Goal: Communication & Community: Participate in discussion

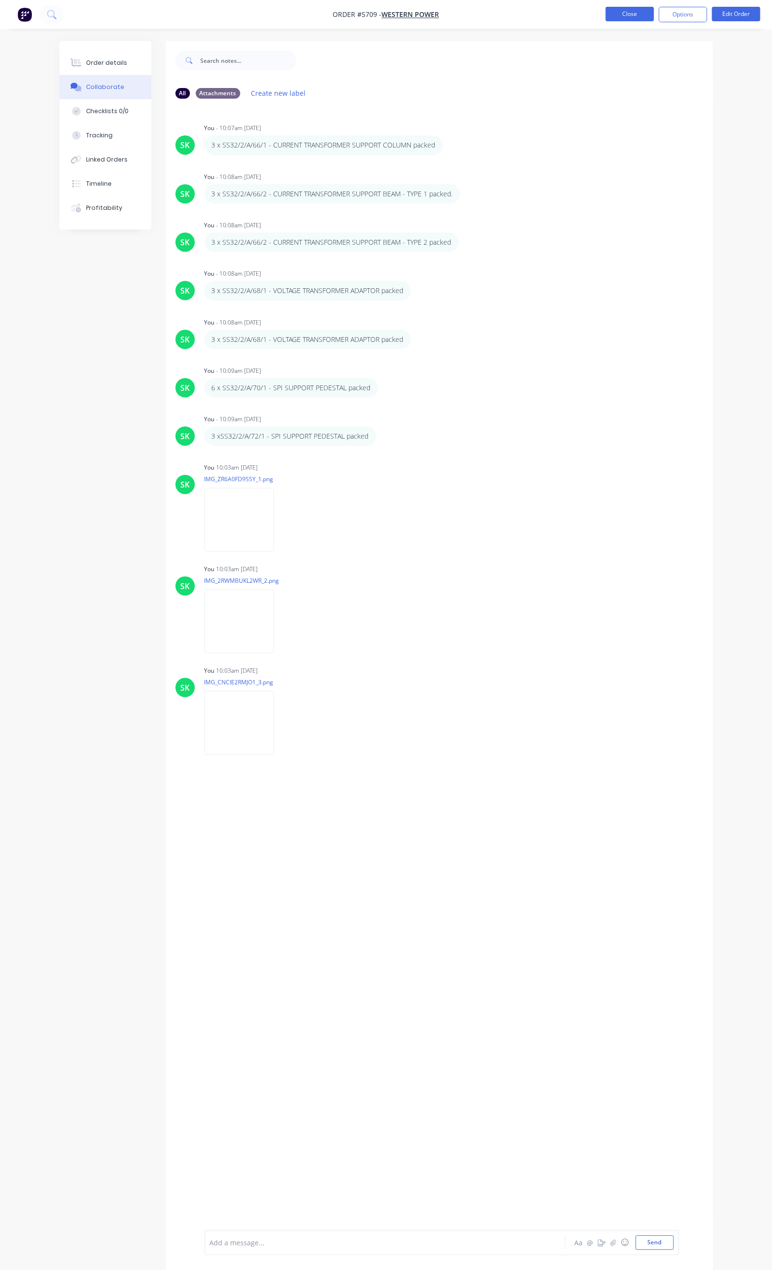
click at [634, 16] on button "Close" at bounding box center [630, 14] width 48 height 15
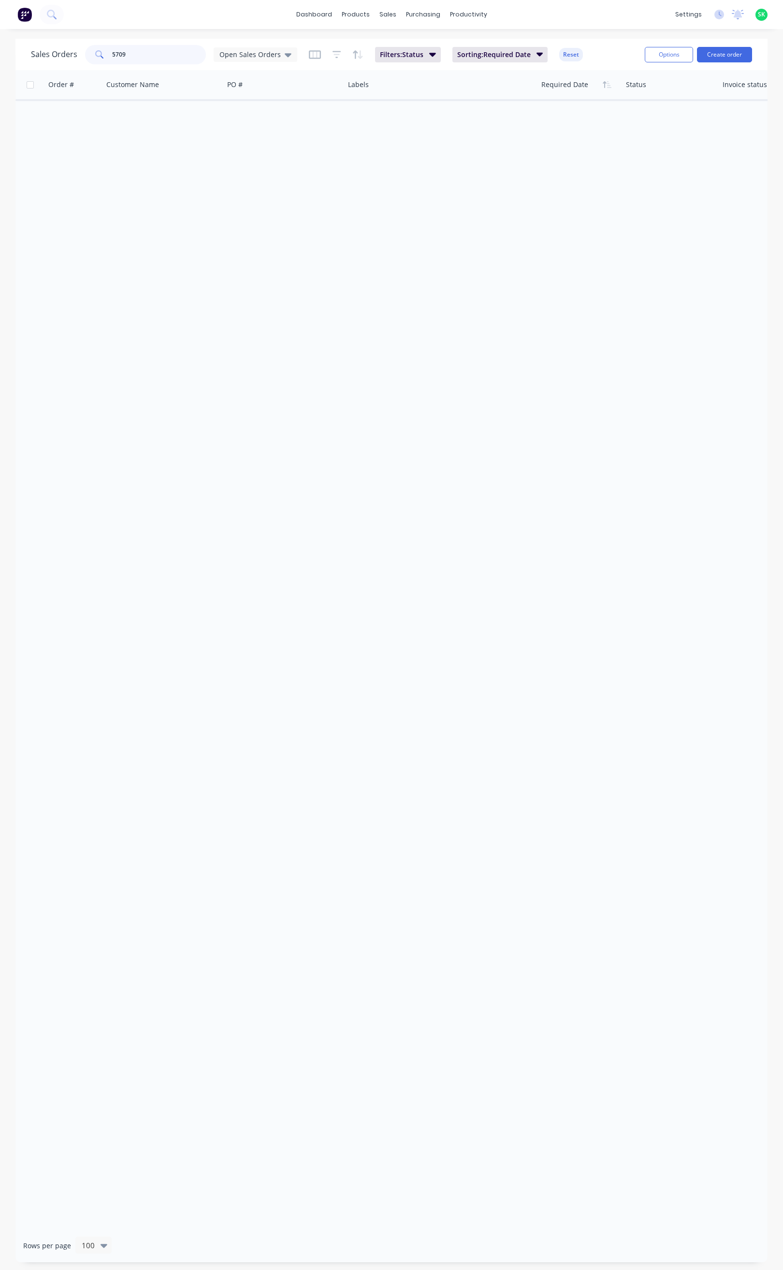
drag, startPoint x: 124, startPoint y: 61, endPoint x: 104, endPoint y: 62, distance: 19.4
click at [104, 62] on div "5709" at bounding box center [145, 54] width 121 height 19
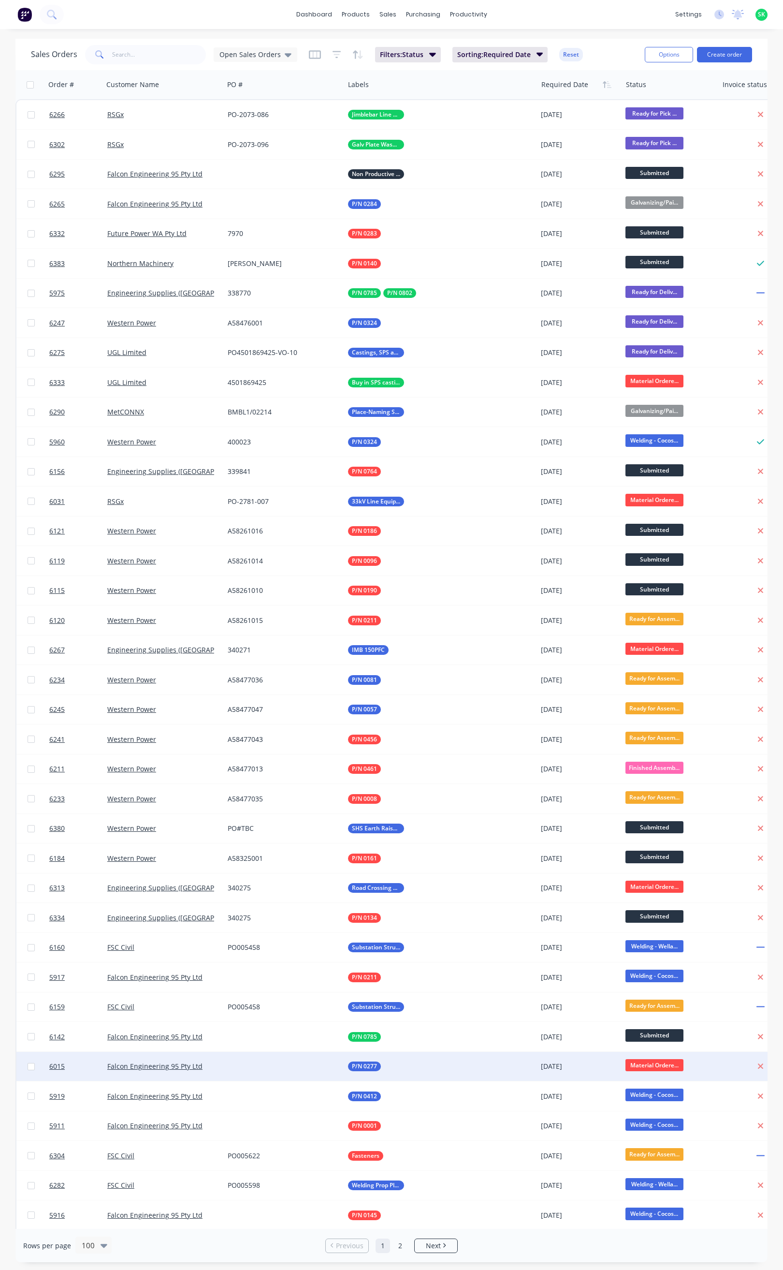
click at [497, 1065] on div "P/N 0277" at bounding box center [436, 1066] width 176 height 10
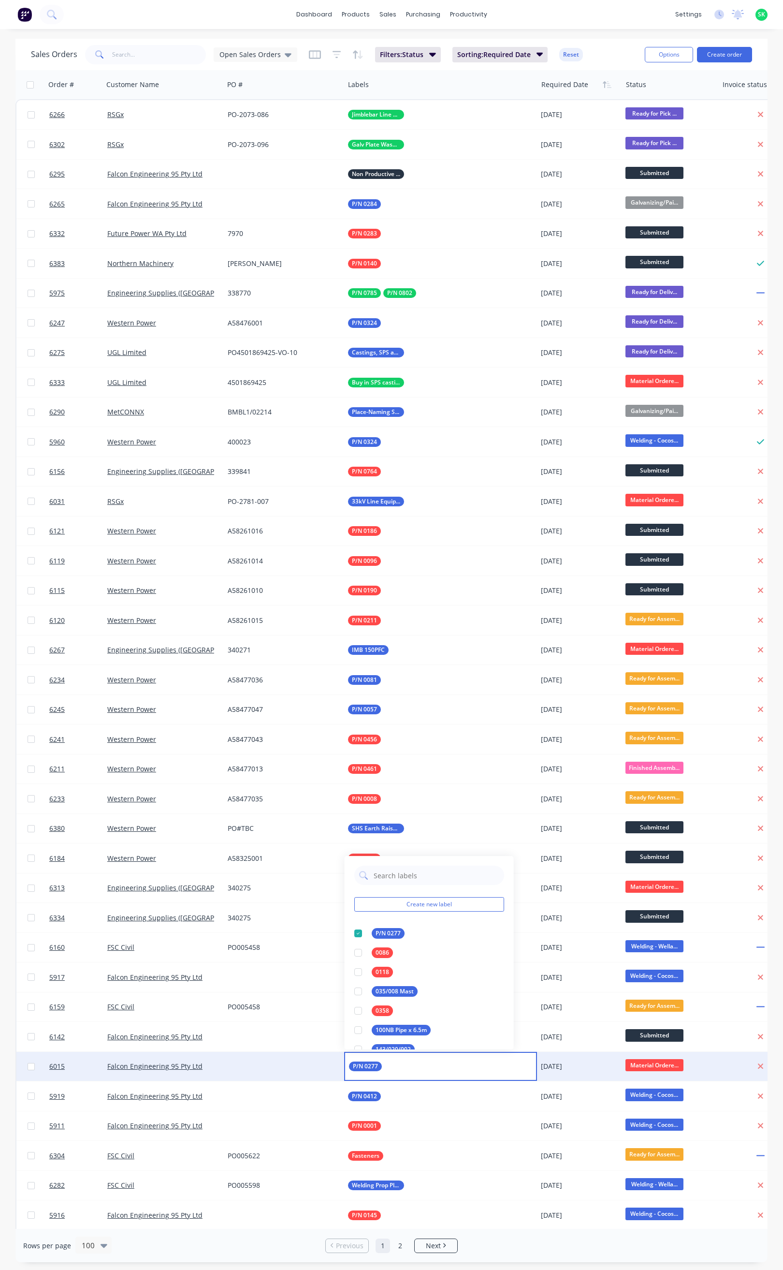
click at [583, 1242] on div "Rows per page 100 Previous 1 2 Next" at bounding box center [391, 1245] width 752 height 33
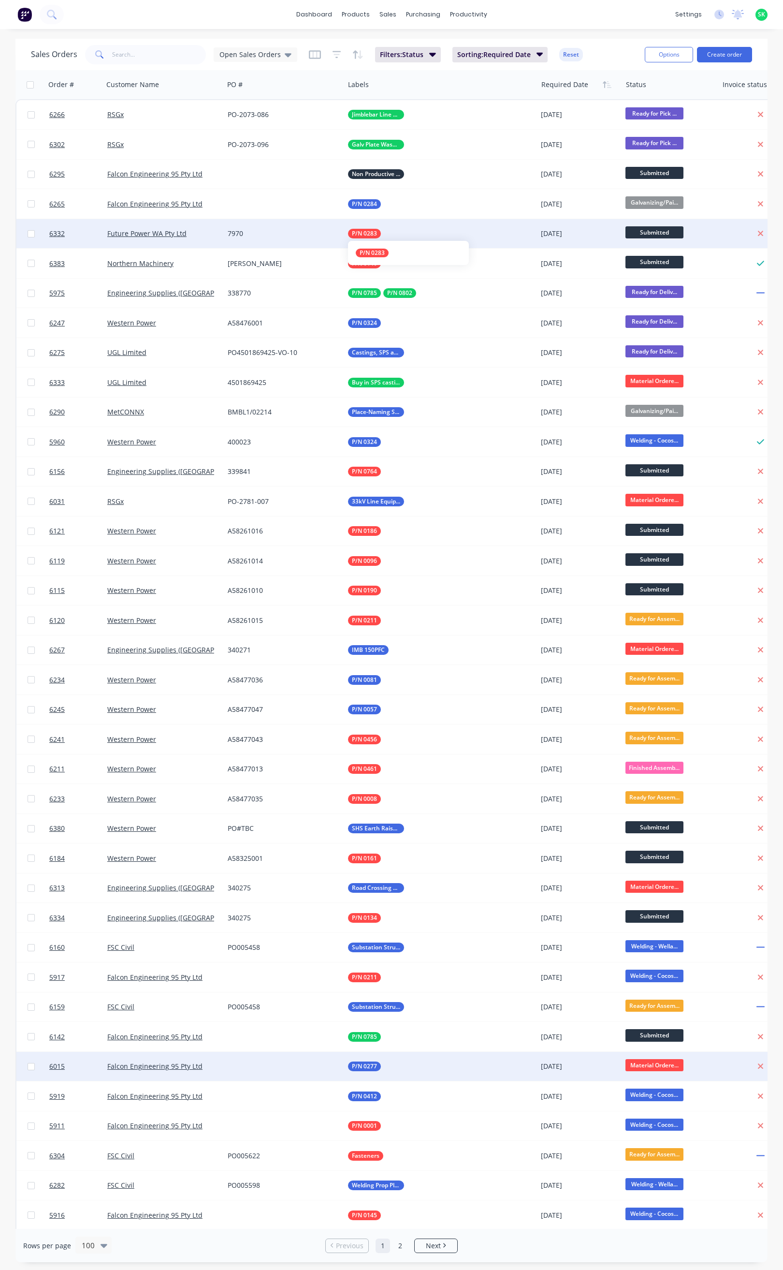
click at [351, 229] on div "P/N 0283" at bounding box center [364, 234] width 33 height 10
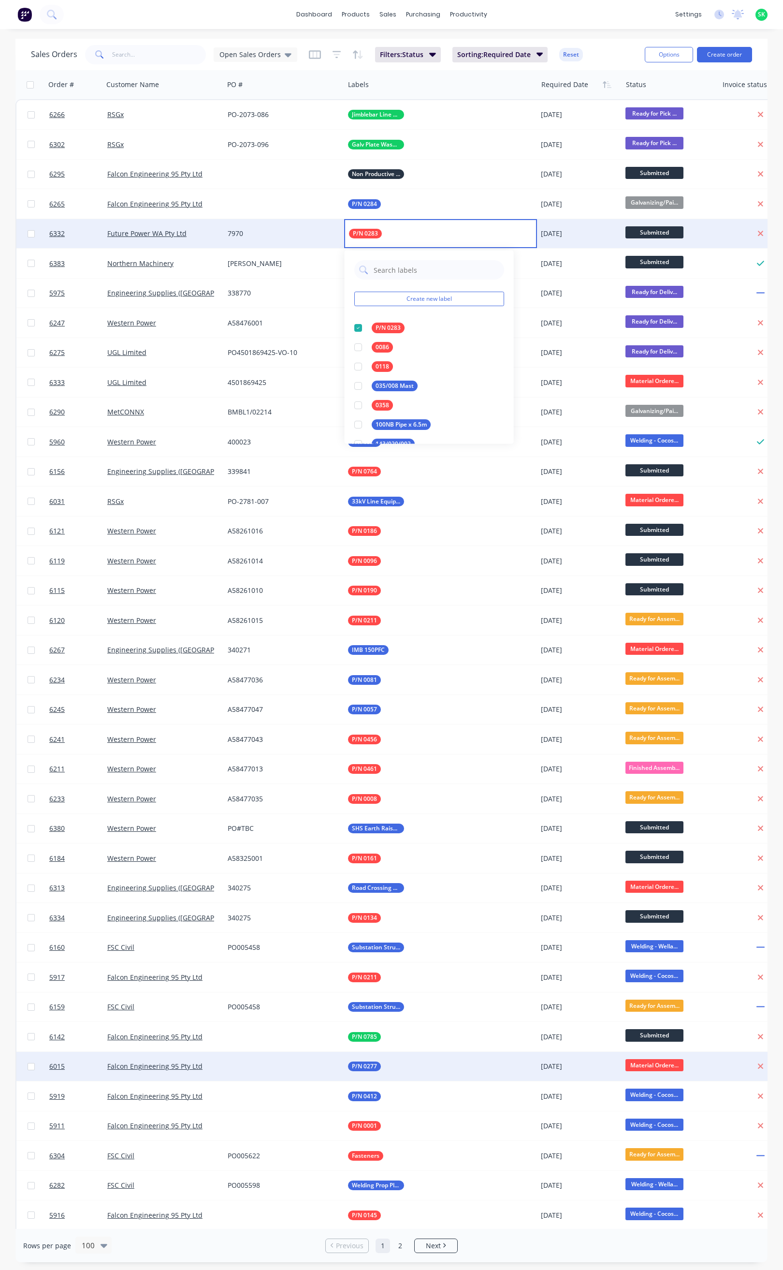
click at [292, 222] on div "7970" at bounding box center [284, 233] width 120 height 29
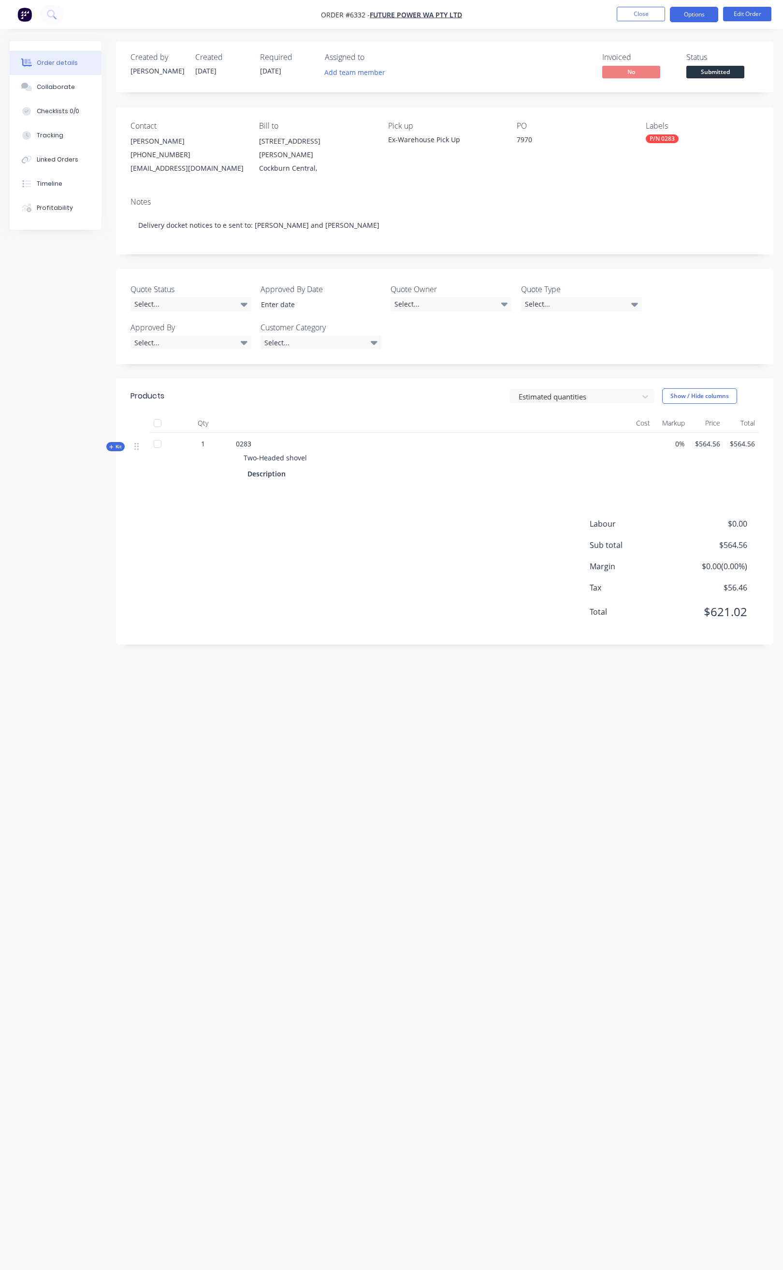
click at [679, 12] on button "Options" at bounding box center [694, 14] width 48 height 15
click at [659, 103] on div "Order Confirmation" at bounding box center [665, 97] width 89 height 14
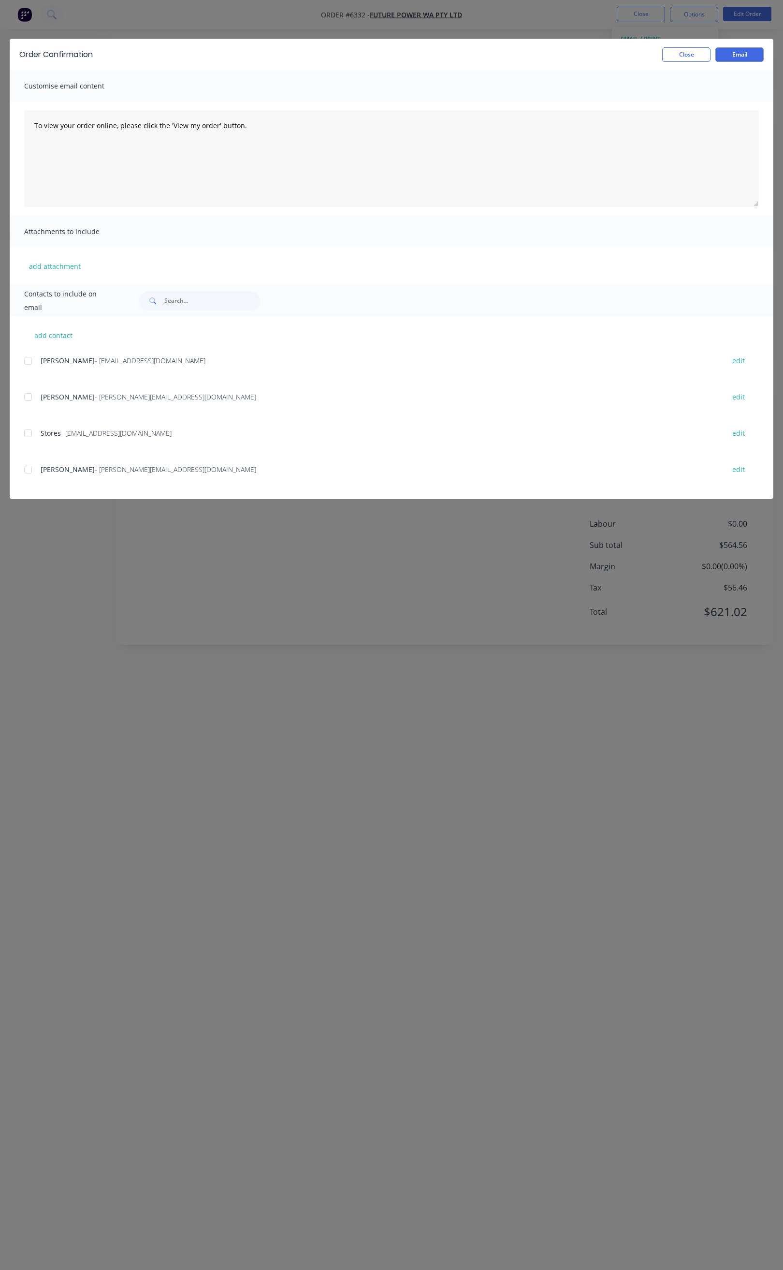
click at [29, 360] on div at bounding box center [27, 360] width 19 height 19
drag, startPoint x: 28, startPoint y: 397, endPoint x: 28, endPoint y: 409, distance: 11.6
click at [28, 400] on div at bounding box center [27, 396] width 19 height 19
drag, startPoint x: 28, startPoint y: 434, endPoint x: 29, endPoint y: 458, distance: 24.7
click at [28, 434] on div at bounding box center [27, 433] width 19 height 19
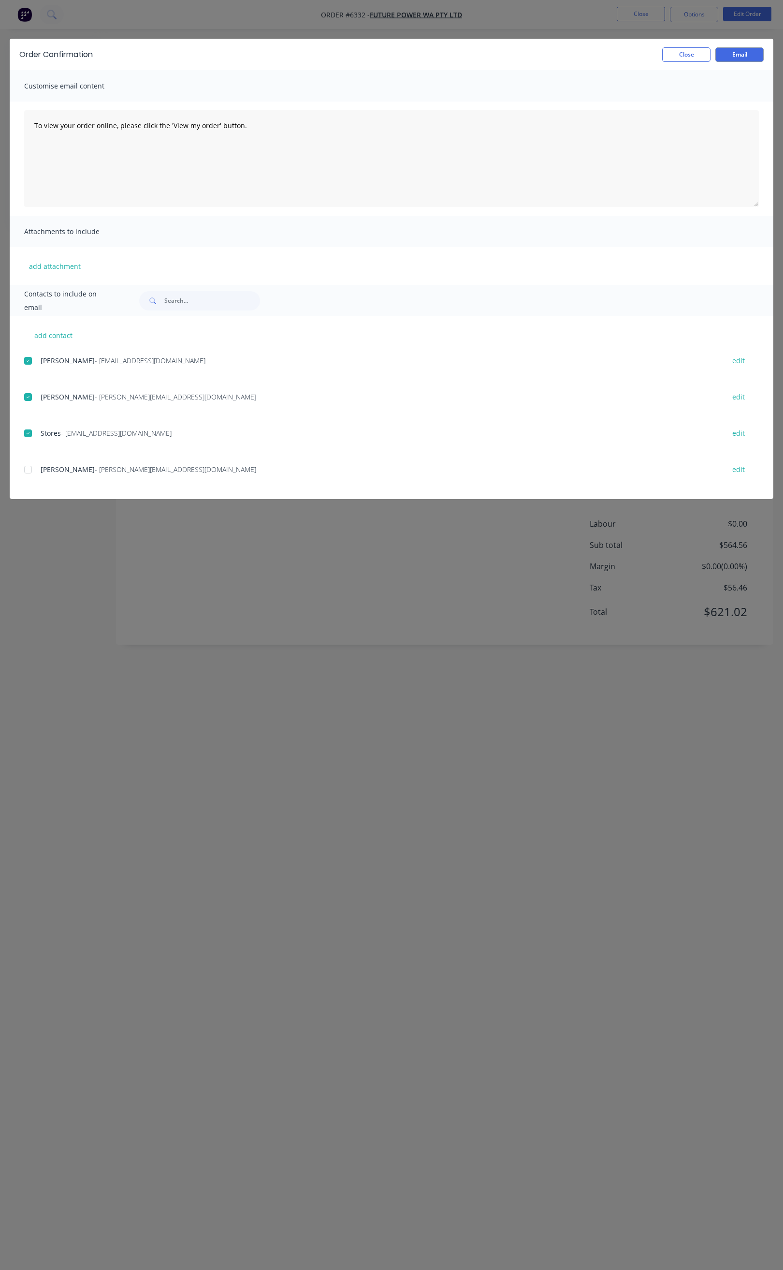
click at [30, 473] on div at bounding box center [27, 469] width 19 height 19
drag, startPoint x: 244, startPoint y: 128, endPoint x: 24, endPoint y: 131, distance: 220.5
click at [24, 131] on textarea "To view your order online, please click the 'View my order' button." at bounding box center [391, 158] width 735 height 97
paste textarea "Hi All, Your order _______ is now ready for you to pick up in full. Please come…"
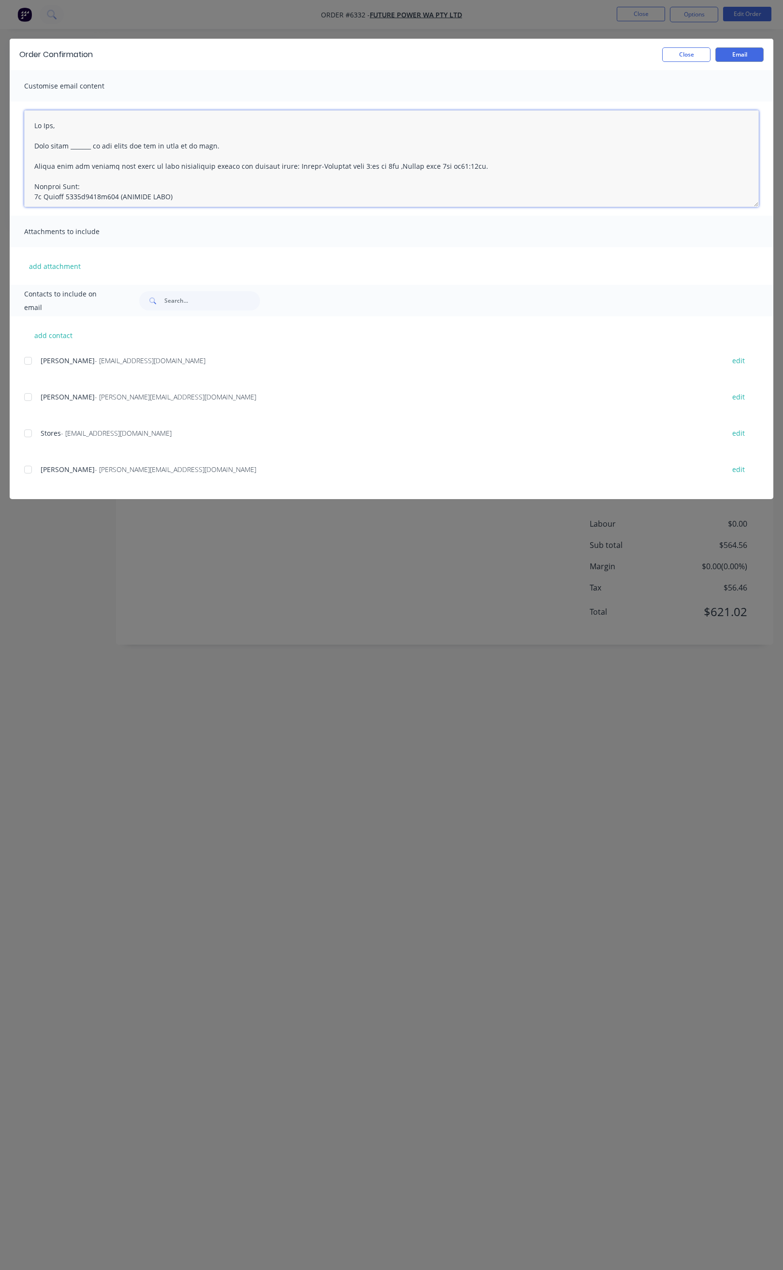
drag, startPoint x: 90, startPoint y: 155, endPoint x: 91, endPoint y: 164, distance: 9.3
click at [90, 160] on textarea at bounding box center [391, 158] width 735 height 97
drag, startPoint x: 171, startPoint y: 132, endPoint x: 32, endPoint y: 141, distance: 139.5
click at [32, 138] on textarea at bounding box center [391, 158] width 735 height 97
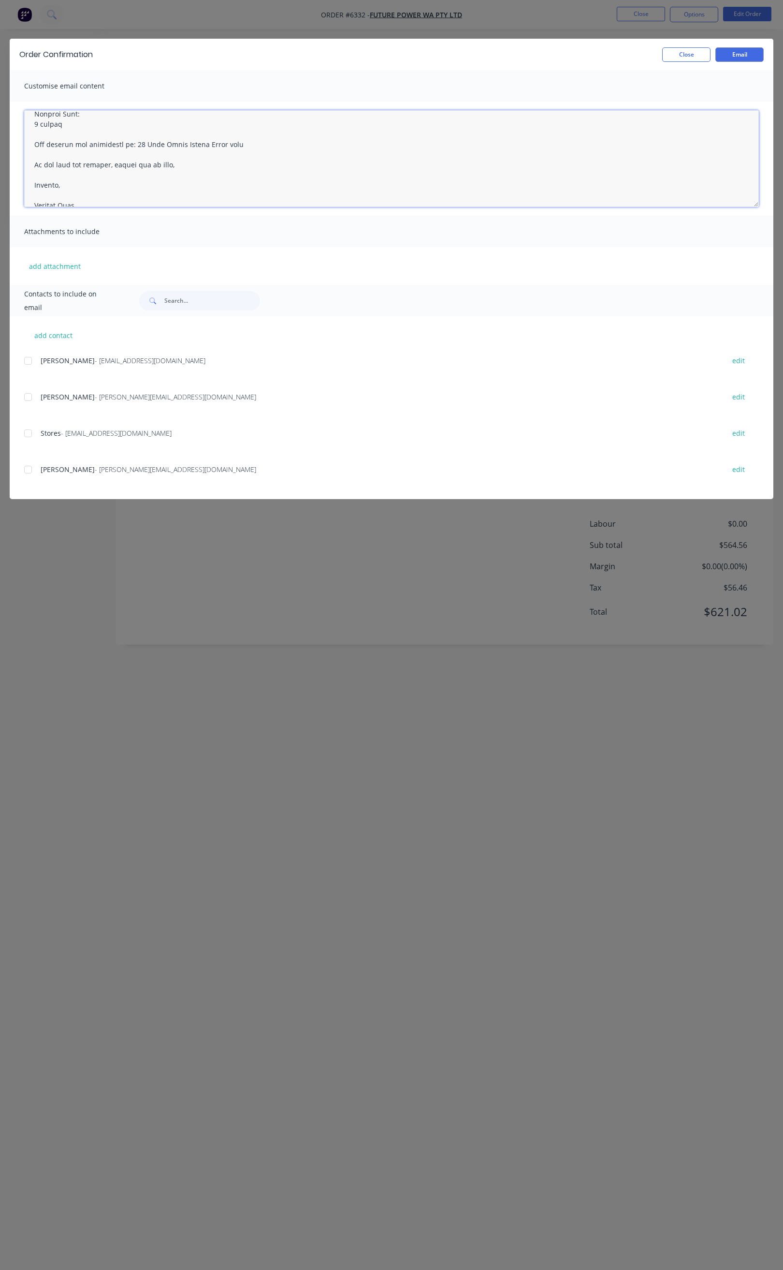
click at [30, 362] on div at bounding box center [27, 360] width 19 height 19
drag, startPoint x: 27, startPoint y: 395, endPoint x: 27, endPoint y: 420, distance: 25.1
click at [27, 396] on div at bounding box center [27, 396] width 19 height 19
click at [30, 434] on div at bounding box center [27, 433] width 19 height 19
click at [30, 469] on div at bounding box center [27, 469] width 19 height 19
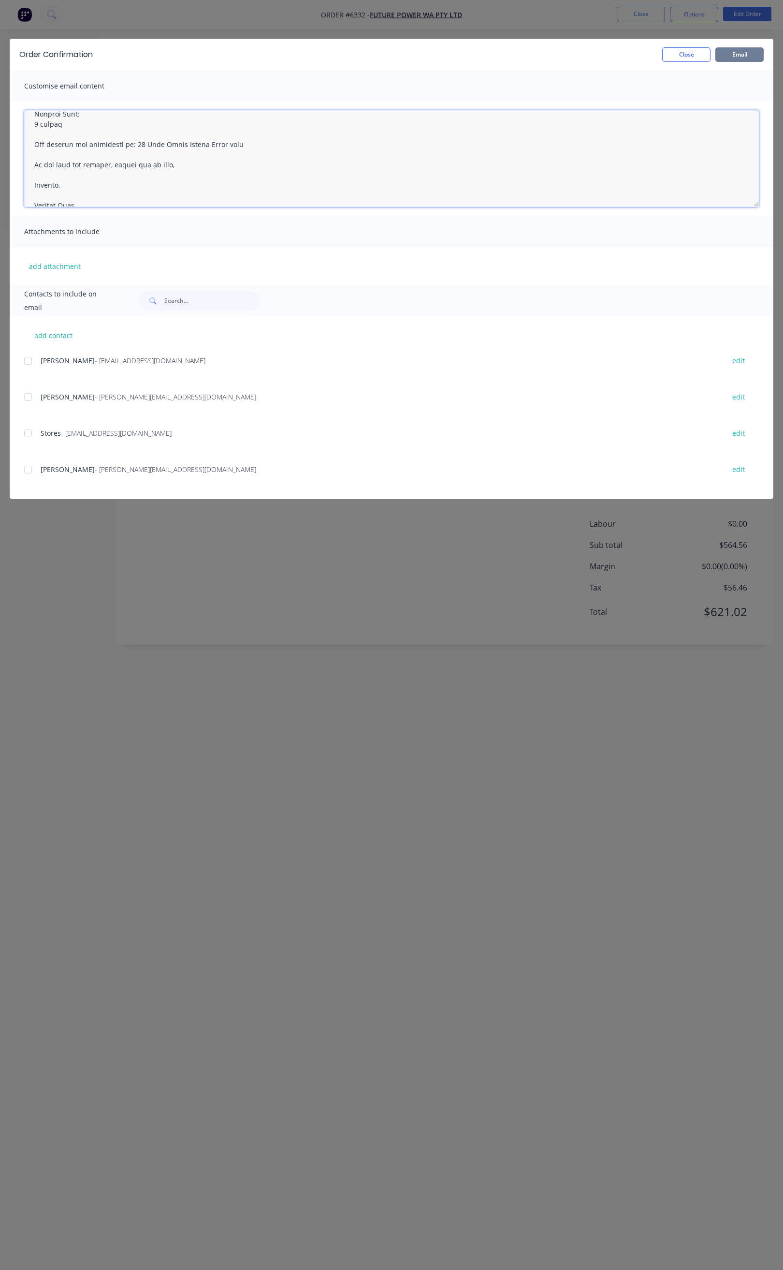
type textarea "Hi All, Your order 6332 is now ready for you to pick up in full. Please come an…"
drag, startPoint x: 741, startPoint y: 52, endPoint x: 508, endPoint y: 83, distance: 235.1
click at [508, 83] on div "Order Confirmation Close Email Customise email content Attachments to include a…" at bounding box center [392, 269] width 764 height 460
drag, startPoint x: 27, startPoint y: 361, endPoint x: 31, endPoint y: 375, distance: 14.2
click at [27, 361] on div at bounding box center [27, 360] width 19 height 19
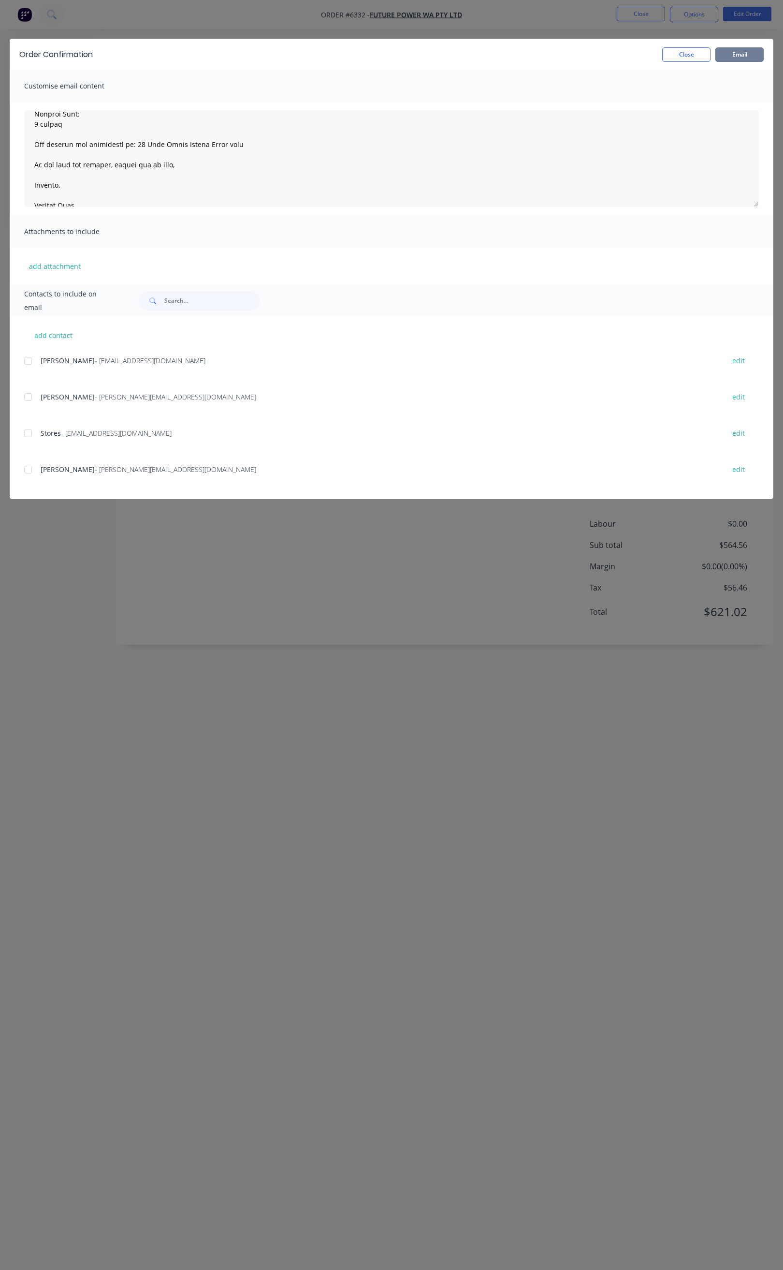
drag, startPoint x: 31, startPoint y: 363, endPoint x: 33, endPoint y: 368, distance: 5.8
click at [30, 363] on div at bounding box center [27, 360] width 19 height 19
click at [29, 395] on div at bounding box center [27, 396] width 19 height 19
drag, startPoint x: 29, startPoint y: 431, endPoint x: 28, endPoint y: 463, distance: 31.9
click at [29, 432] on div at bounding box center [27, 433] width 19 height 19
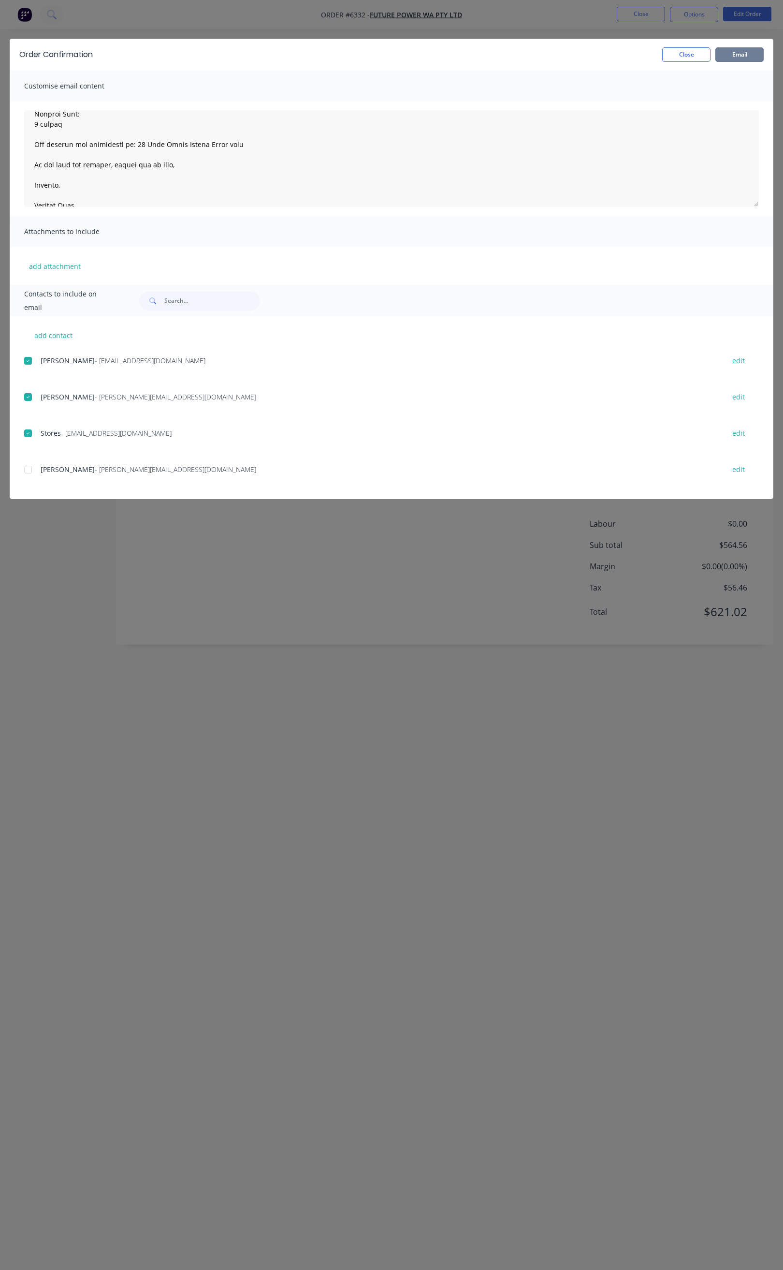
click at [28, 470] on div at bounding box center [27, 469] width 19 height 19
click at [29, 361] on div at bounding box center [27, 360] width 19 height 19
click at [27, 395] on div at bounding box center [27, 396] width 19 height 19
click at [28, 388] on div at bounding box center [27, 396] width 19 height 19
click at [27, 360] on div at bounding box center [27, 360] width 19 height 19
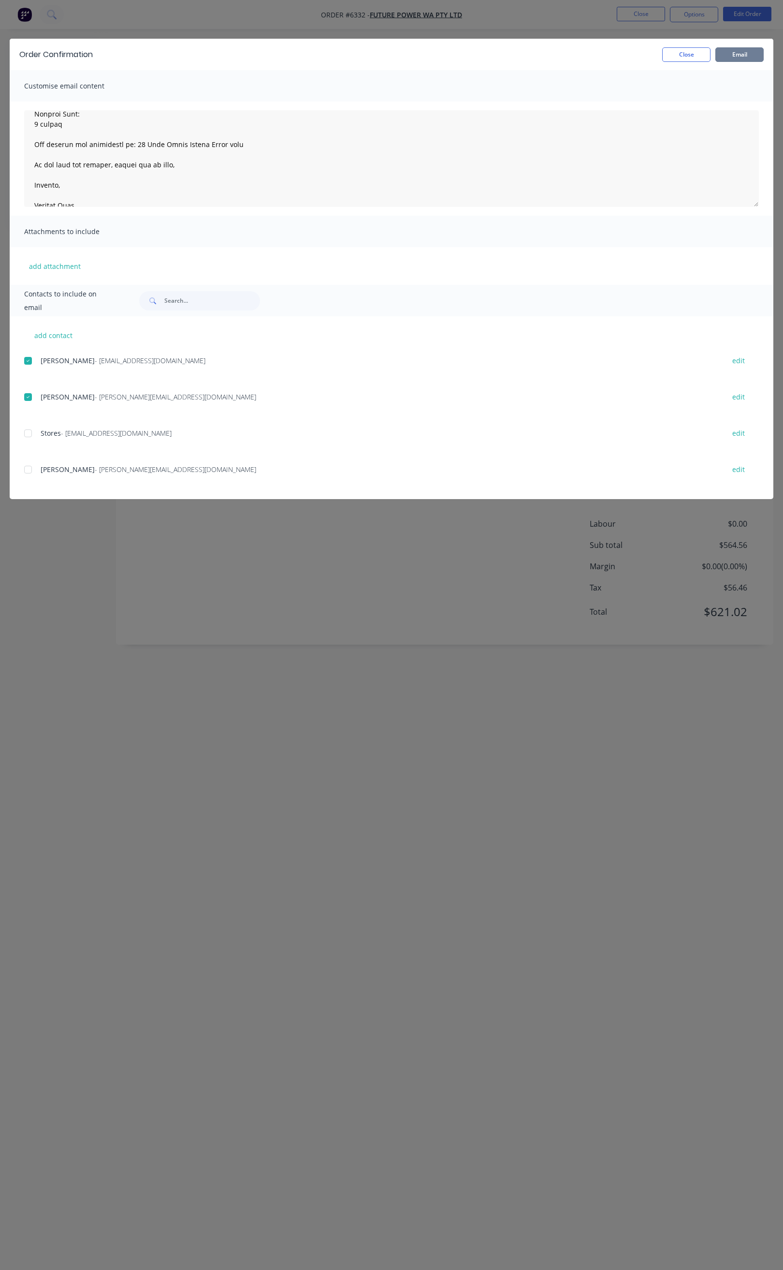
click at [28, 466] on div at bounding box center [27, 469] width 19 height 19
drag, startPoint x: 189, startPoint y: 199, endPoint x: 113, endPoint y: 186, distance: 76.6
click at [113, 186] on textarea at bounding box center [391, 158] width 735 height 97
drag, startPoint x: 700, startPoint y: 166, endPoint x: 88, endPoint y: 84, distance: 616.7
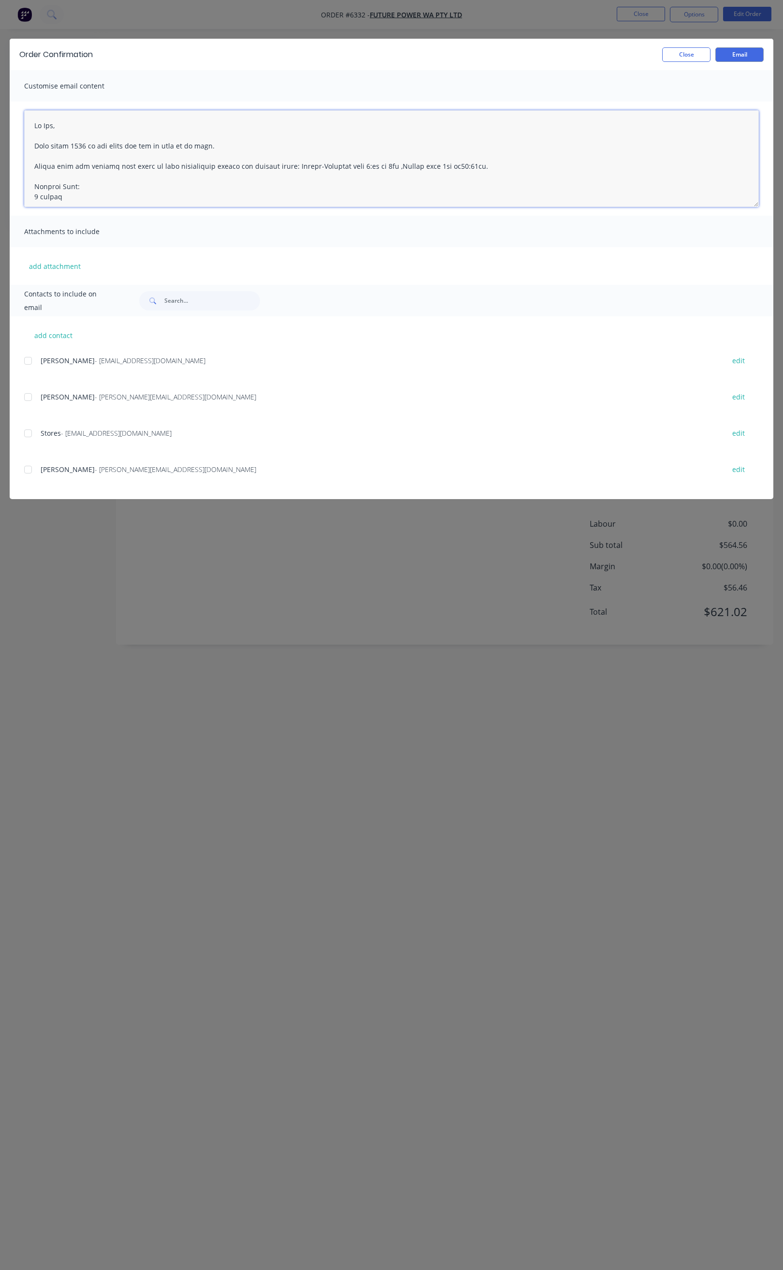
click at [88, 84] on div "Customise email content Attachments to include add attachment" at bounding box center [392, 177] width 764 height 215
click at [687, 51] on button "Close" at bounding box center [686, 54] width 48 height 15
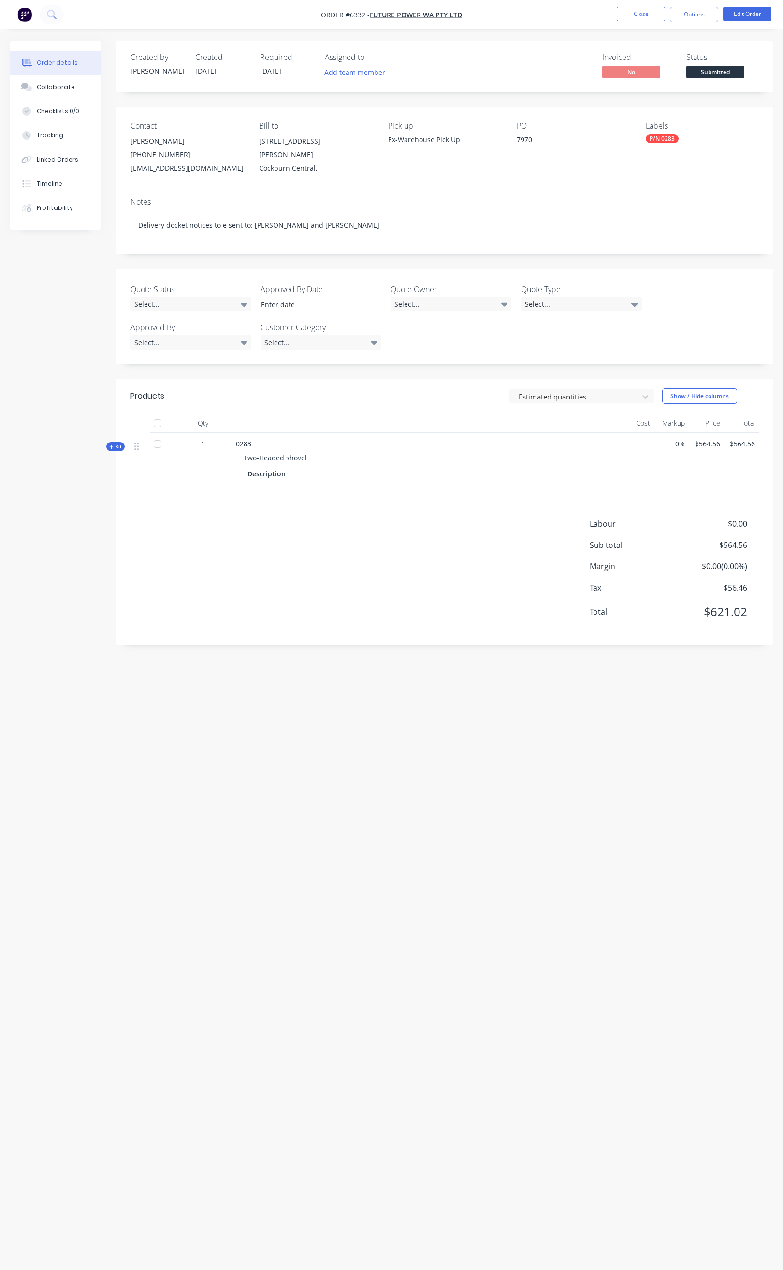
drag, startPoint x: 418, startPoint y: 911, endPoint x: 609, endPoint y: 285, distance: 654.8
click at [433, 896] on div "Created by [PERSON_NAME] Created [DATE] Required [DATE] Assigned to Add team me…" at bounding box center [392, 616] width 764 height 1151
click at [692, 11] on button "Options" at bounding box center [694, 14] width 48 height 15
click at [669, 91] on div "Order Confirmation" at bounding box center [665, 97] width 89 height 14
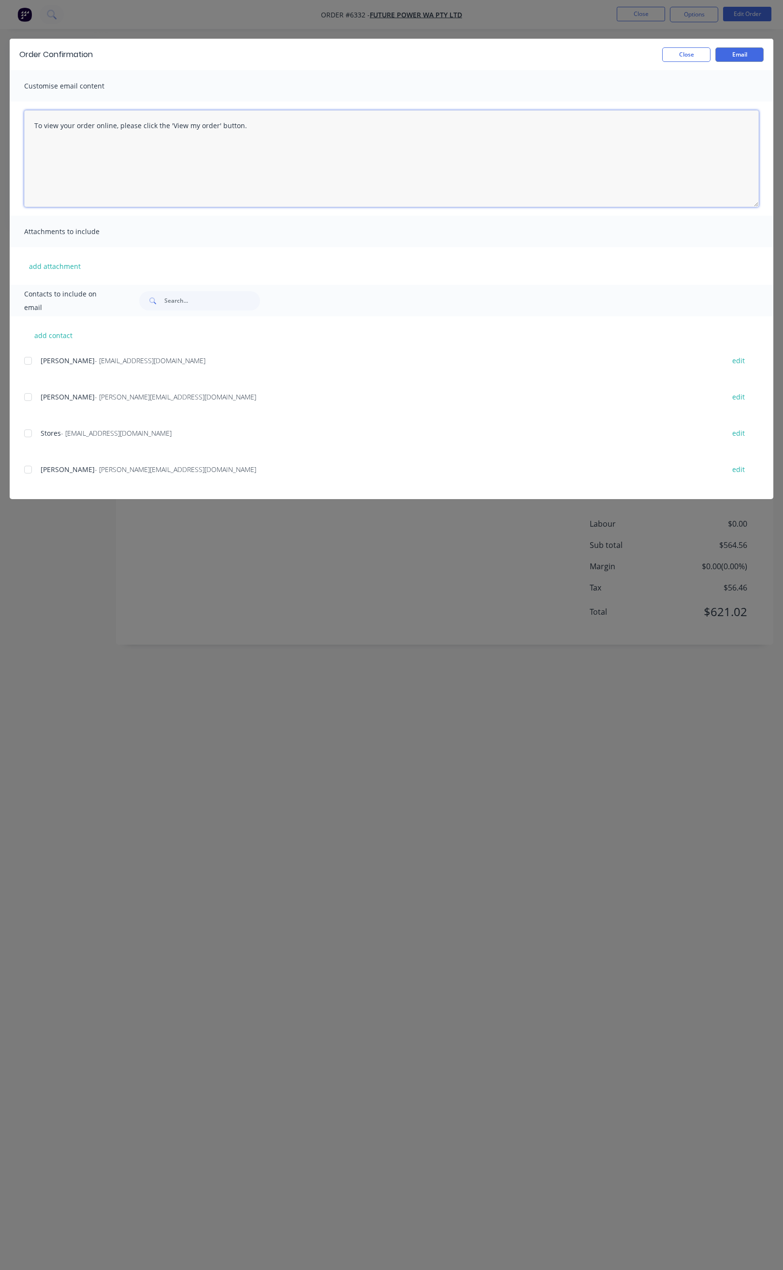
drag, startPoint x: 263, startPoint y: 127, endPoint x: 635, endPoint y: 107, distance: 372.8
click at [466, 134] on textarea "To view your order online, please click the 'View my order' button." at bounding box center [391, 158] width 735 height 97
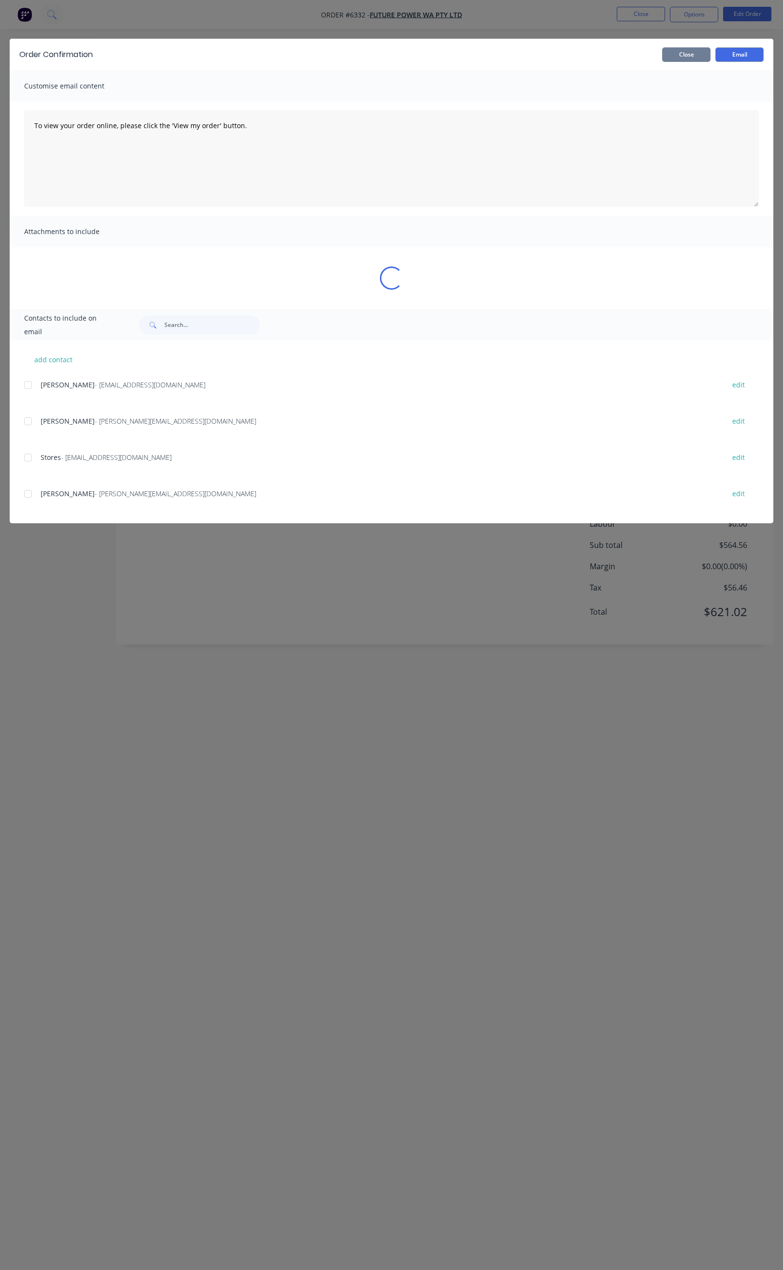
click at [680, 54] on button "Close" at bounding box center [686, 54] width 48 height 15
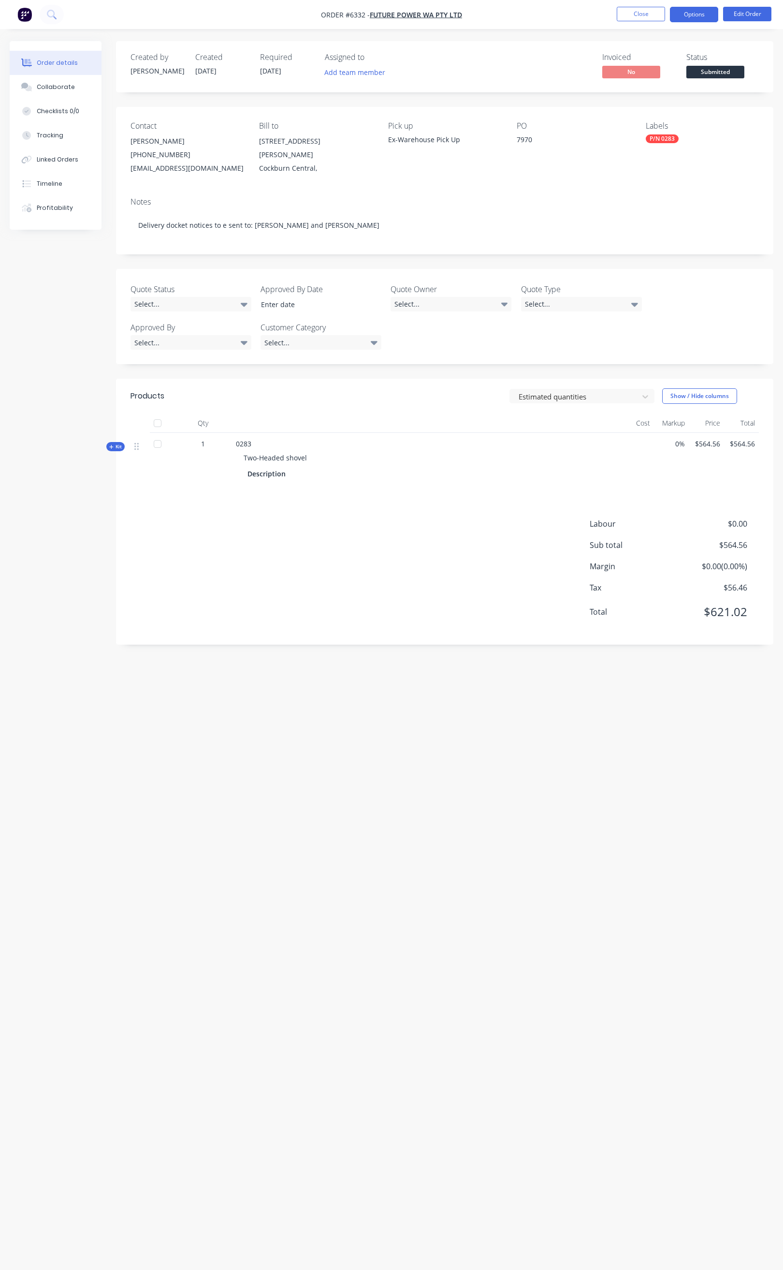
click at [704, 15] on button "Options" at bounding box center [694, 14] width 48 height 15
click at [669, 99] on div "Order Confirmation" at bounding box center [665, 97] width 89 height 14
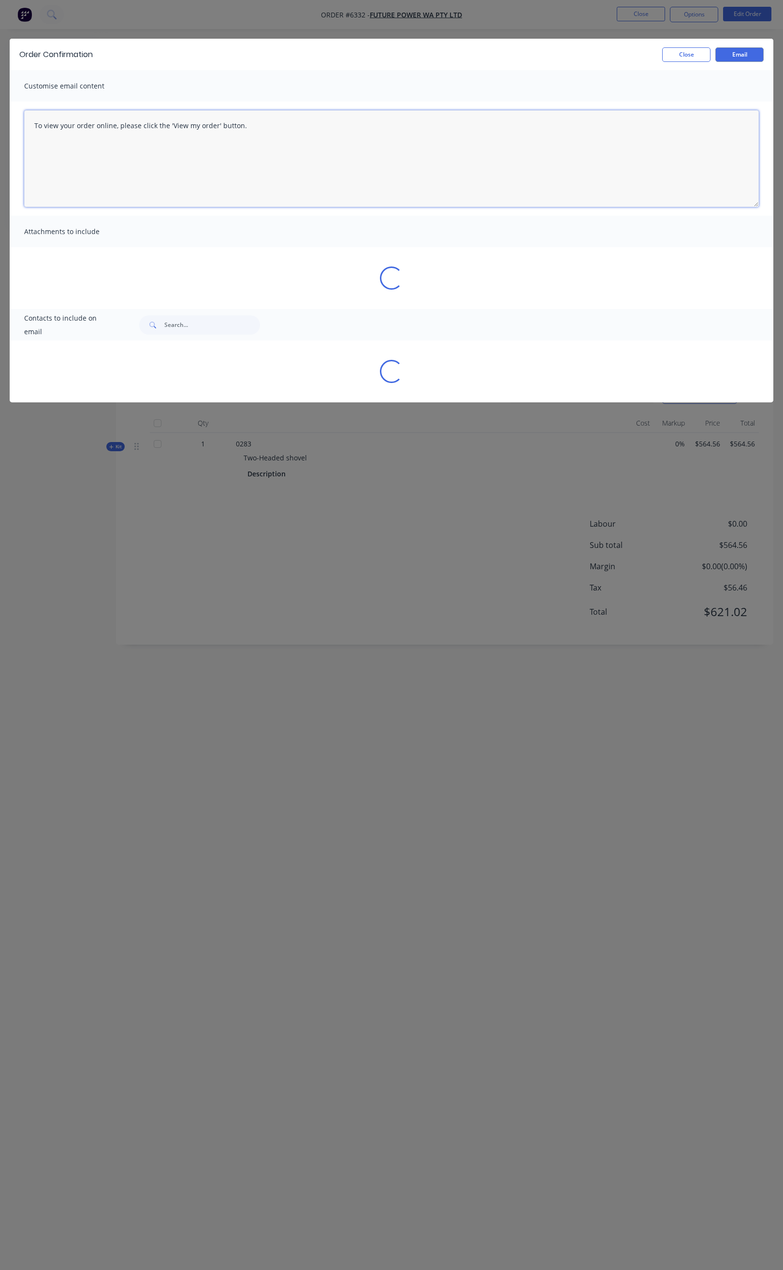
drag, startPoint x: 250, startPoint y: 139, endPoint x: 35, endPoint y: 148, distance: 214.9
click at [35, 148] on textarea "To view your order online, please click the 'View my order' button." at bounding box center [391, 158] width 735 height 97
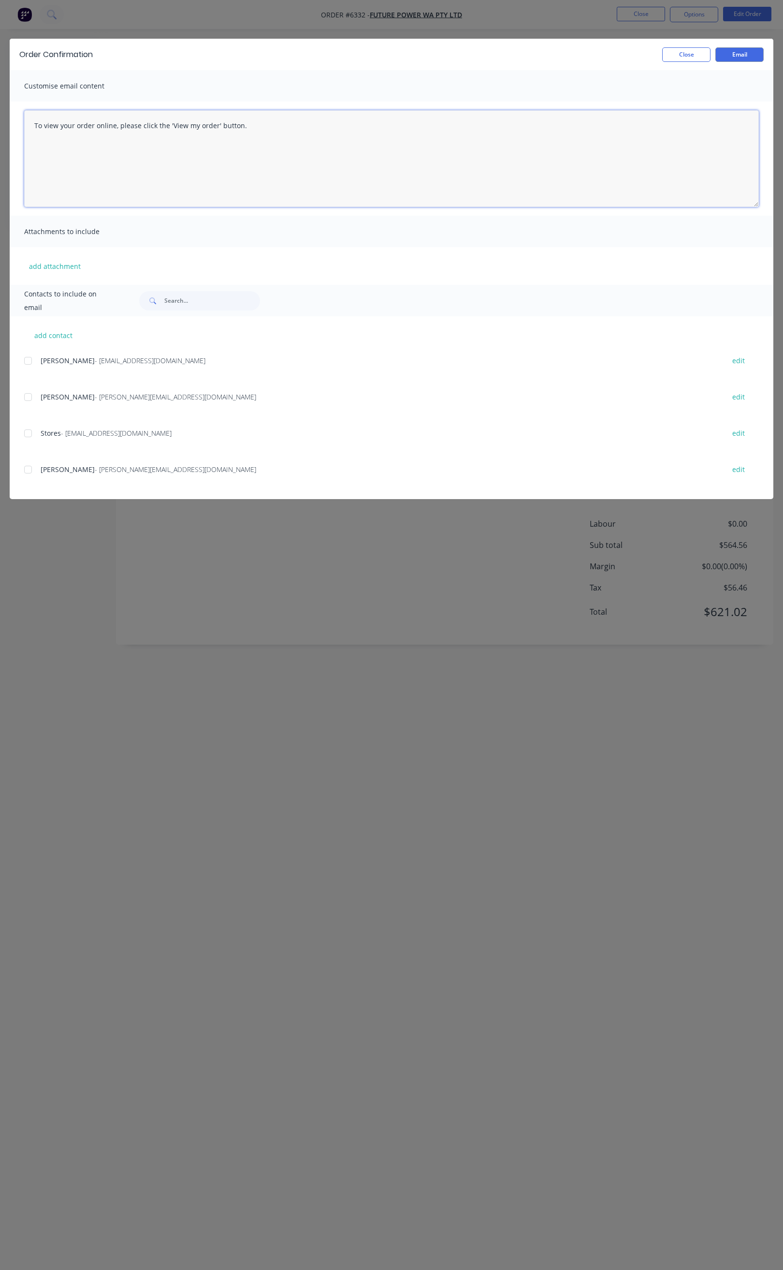
paste textarea "Hi All, Your order 6332 is now ready for you to pick up in full. Please come an…"
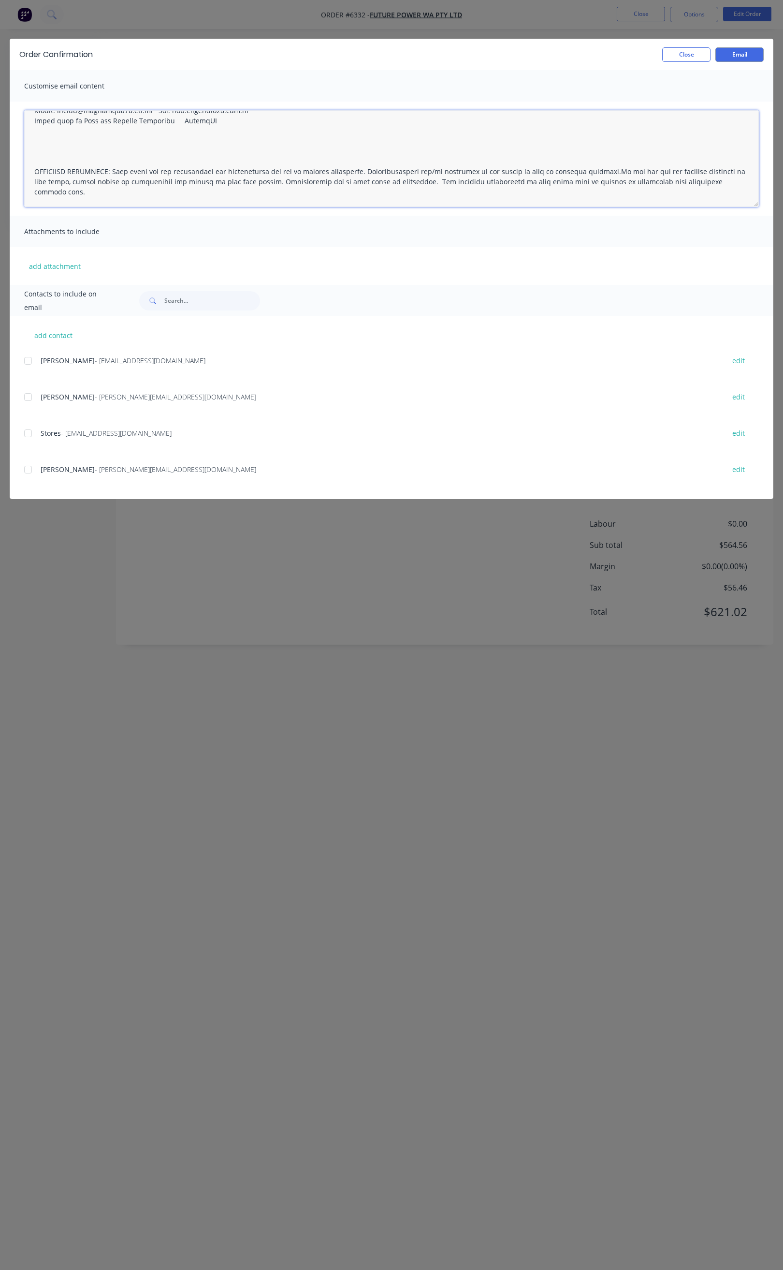
click at [28, 360] on div at bounding box center [27, 360] width 19 height 19
click at [28, 399] on div at bounding box center [27, 396] width 19 height 19
drag, startPoint x: 28, startPoint y: 432, endPoint x: 29, endPoint y: 452, distance: 19.4
click at [28, 434] on div at bounding box center [27, 433] width 19 height 19
drag, startPoint x: 29, startPoint y: 470, endPoint x: 84, endPoint y: 443, distance: 61.0
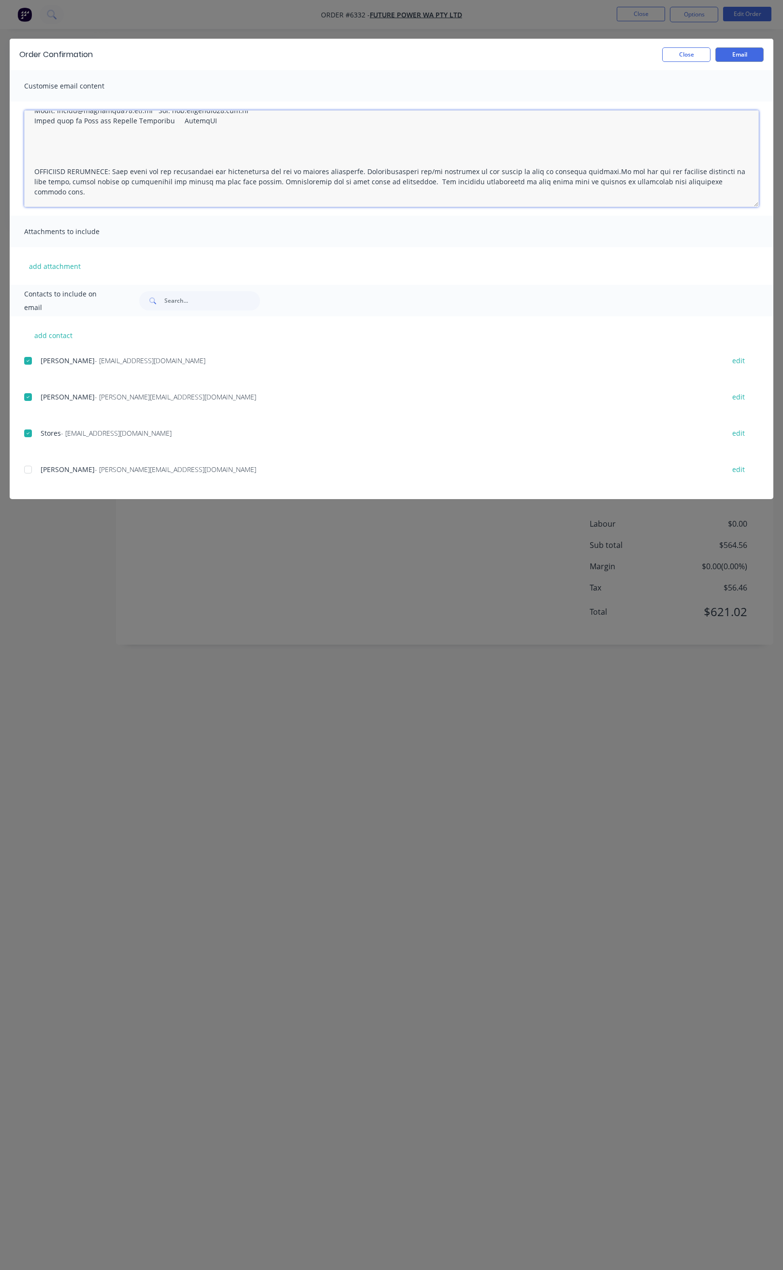
click at [31, 470] on div at bounding box center [27, 469] width 19 height 19
type textarea "Hi All, Your order 6332 is now ready for you to pick up in full. Please come an…"
click at [746, 61] on div "Order Confirmation Close Email" at bounding box center [392, 54] width 764 height 31
click at [747, 52] on button "Email" at bounding box center [740, 54] width 48 height 15
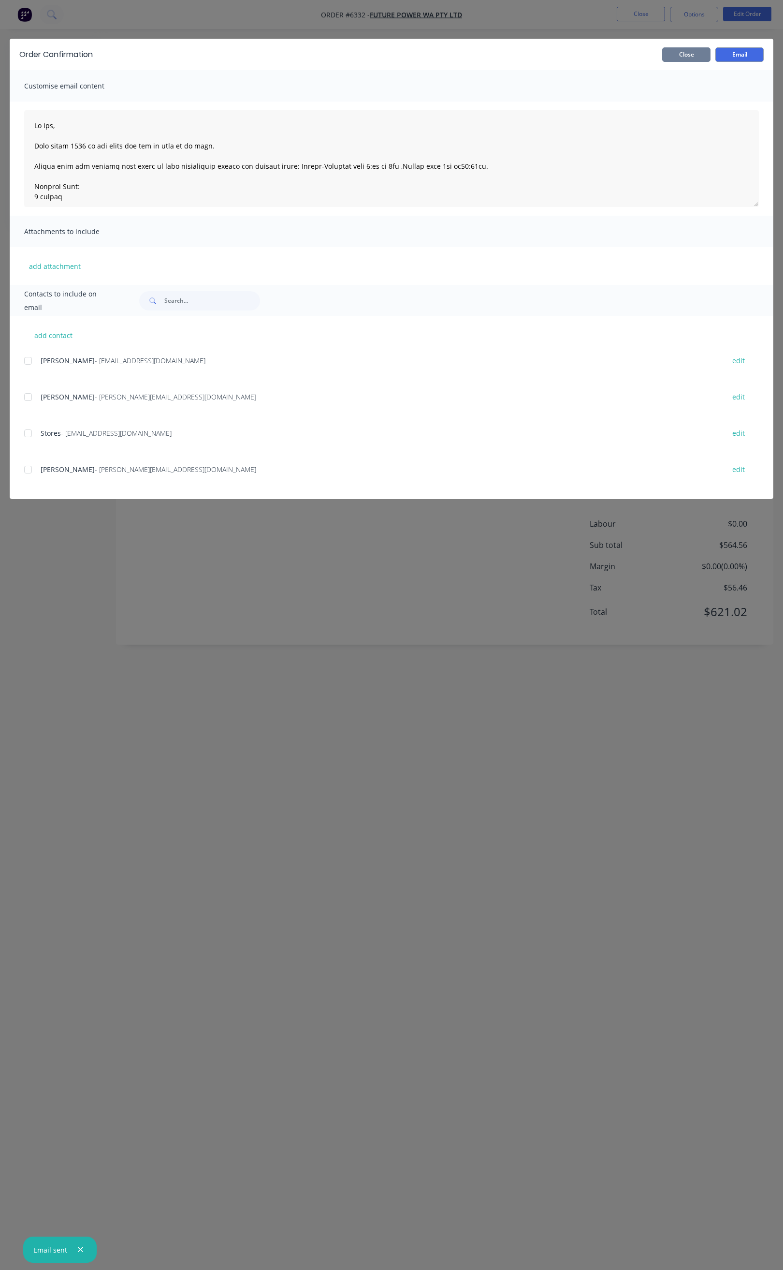
click at [684, 52] on button "Close" at bounding box center [686, 54] width 48 height 15
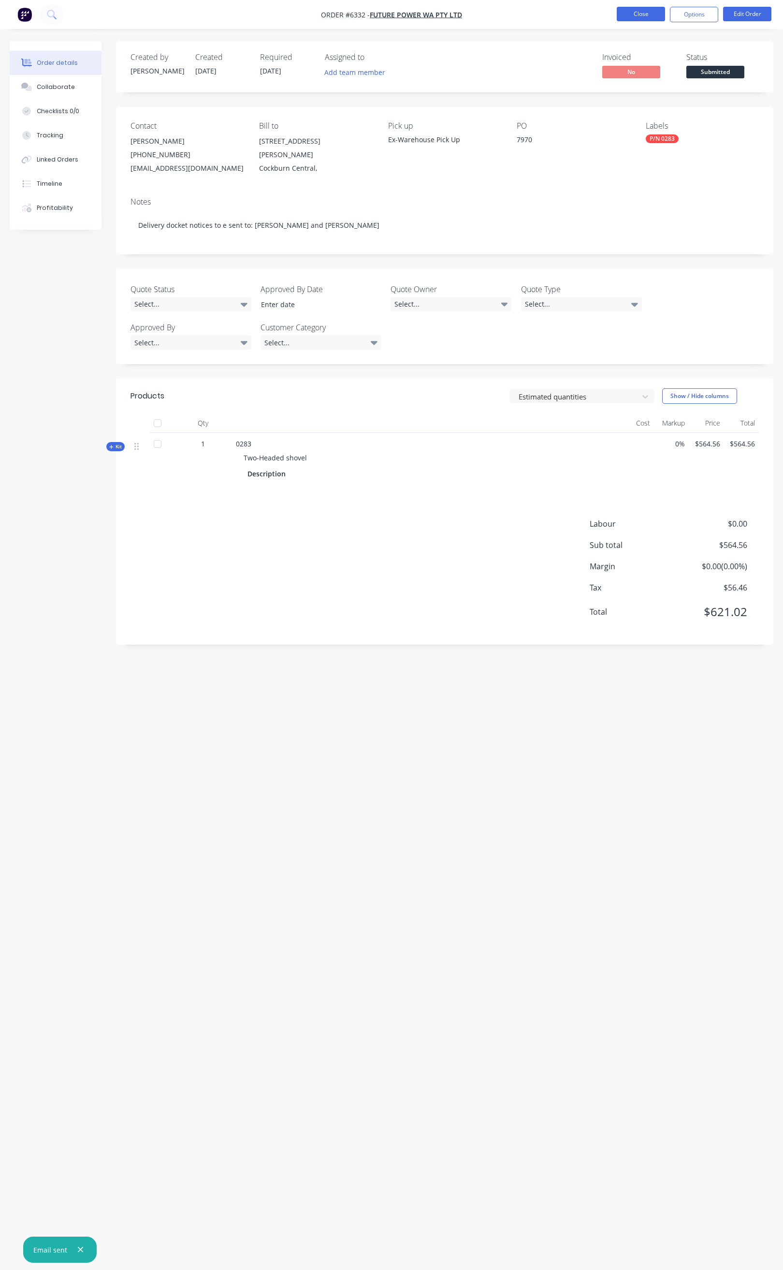
click at [651, 15] on button "Close" at bounding box center [641, 14] width 48 height 15
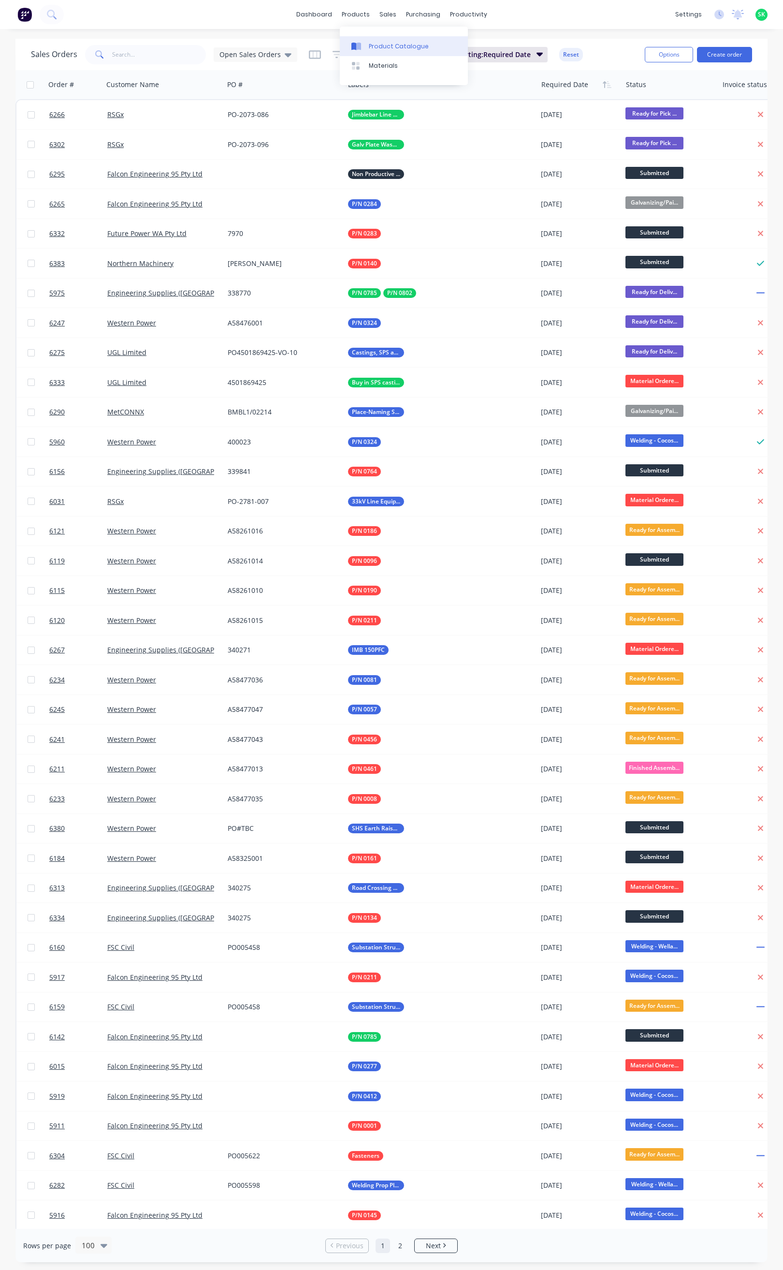
click at [369, 40] on link "Product Catalogue" at bounding box center [404, 45] width 128 height 19
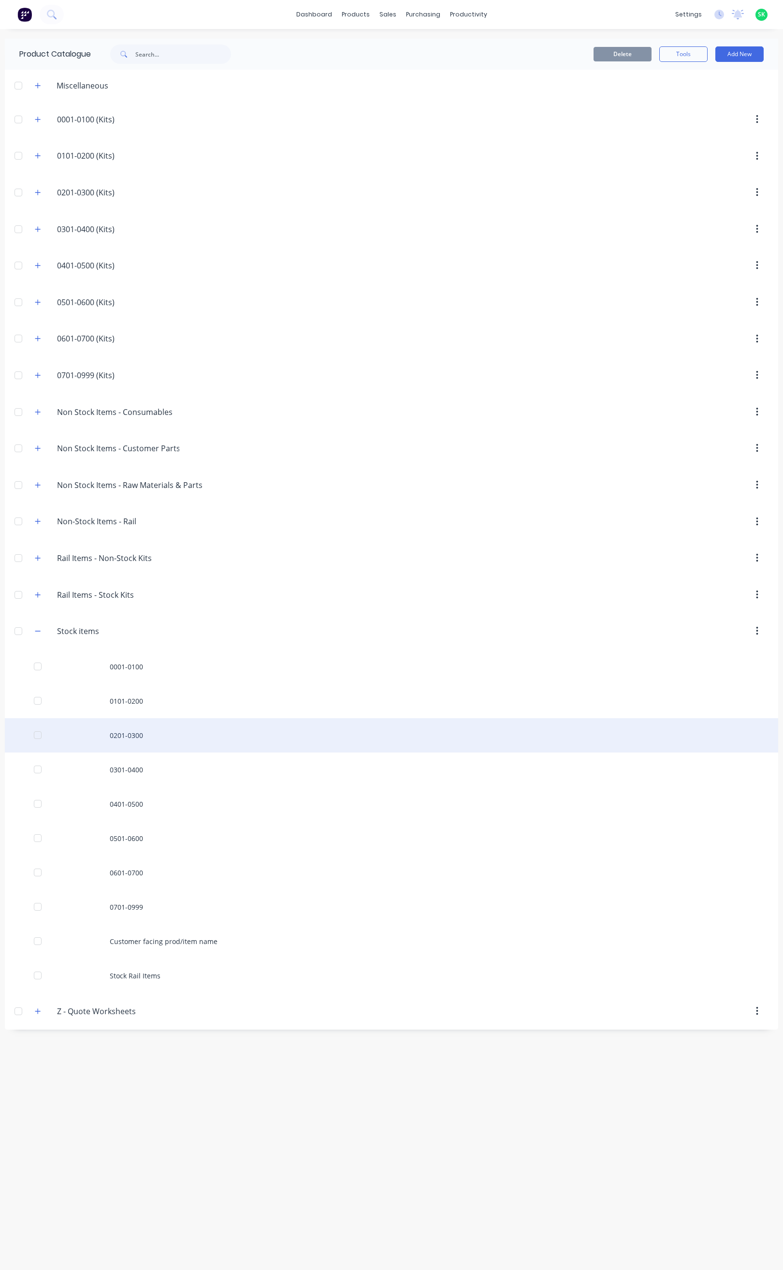
click at [127, 743] on div "0201-0300" at bounding box center [392, 735] width 774 height 34
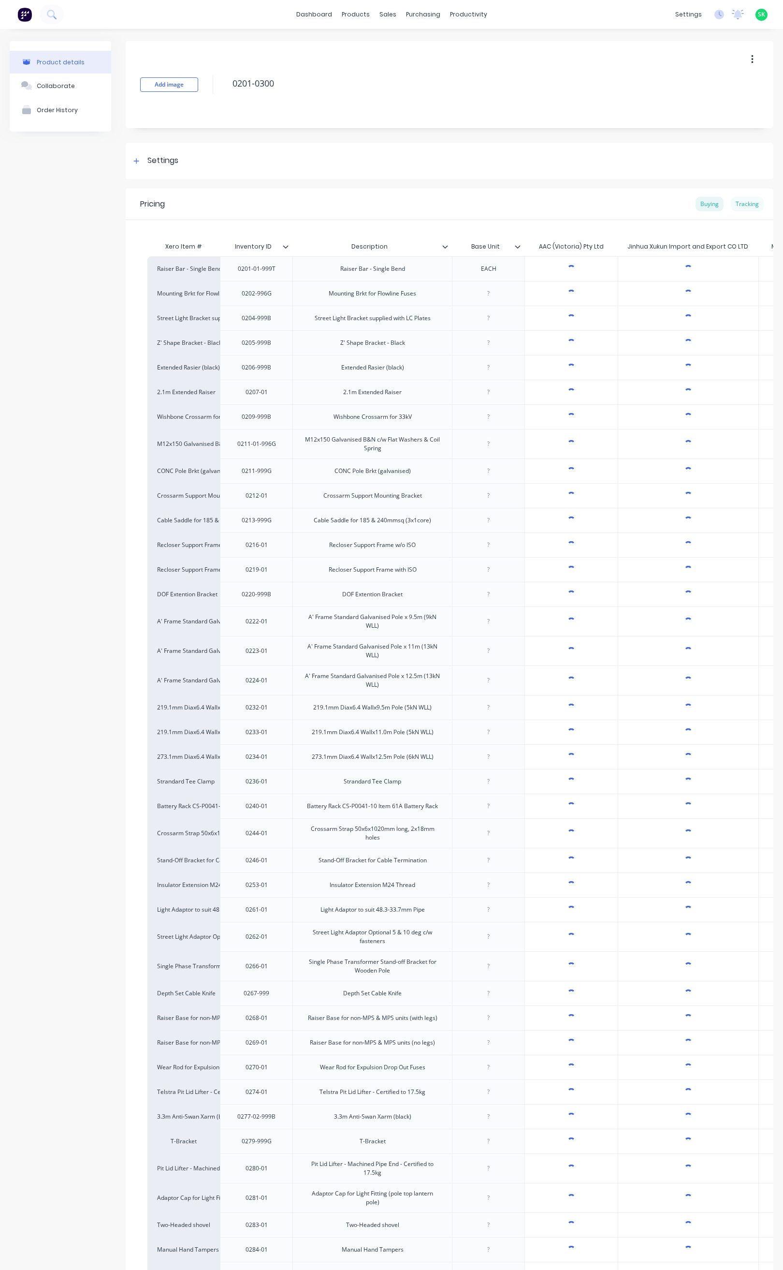
click at [737, 199] on div "Tracking" at bounding box center [747, 204] width 33 height 15
type textarea "x"
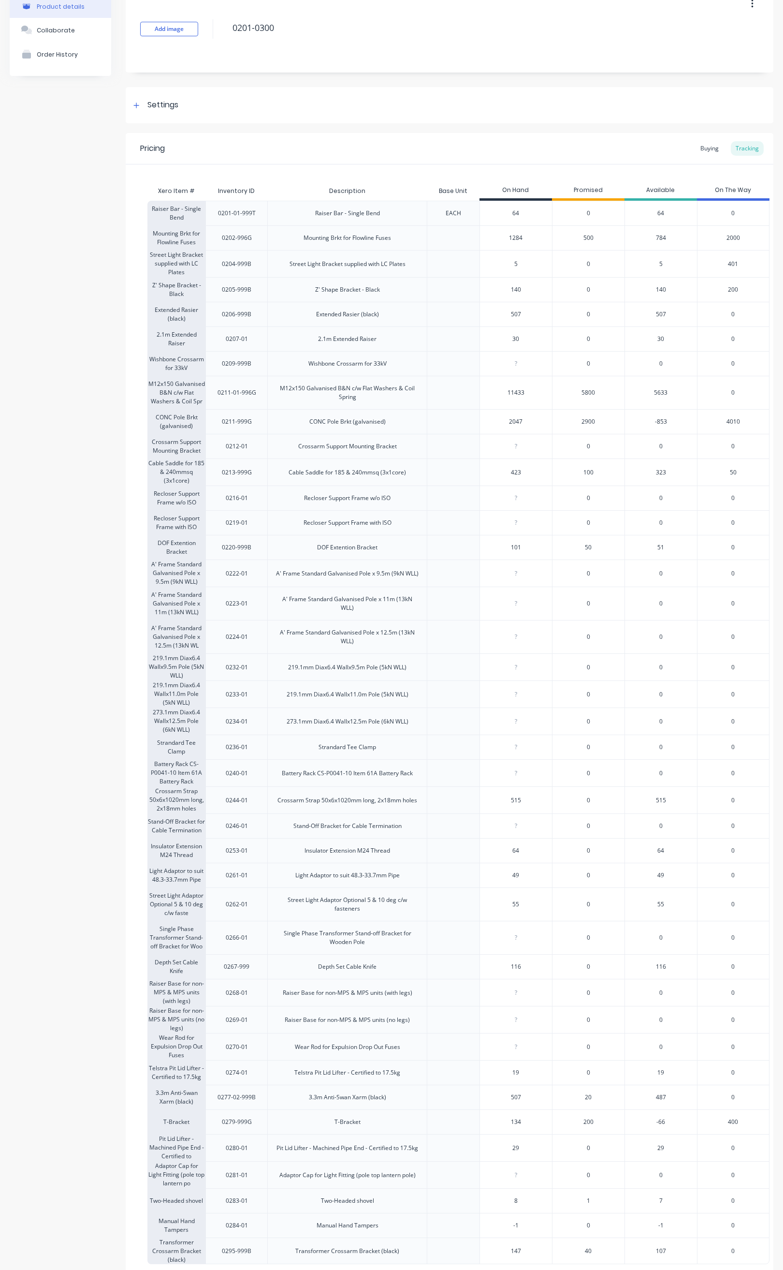
scroll to position [147, 0]
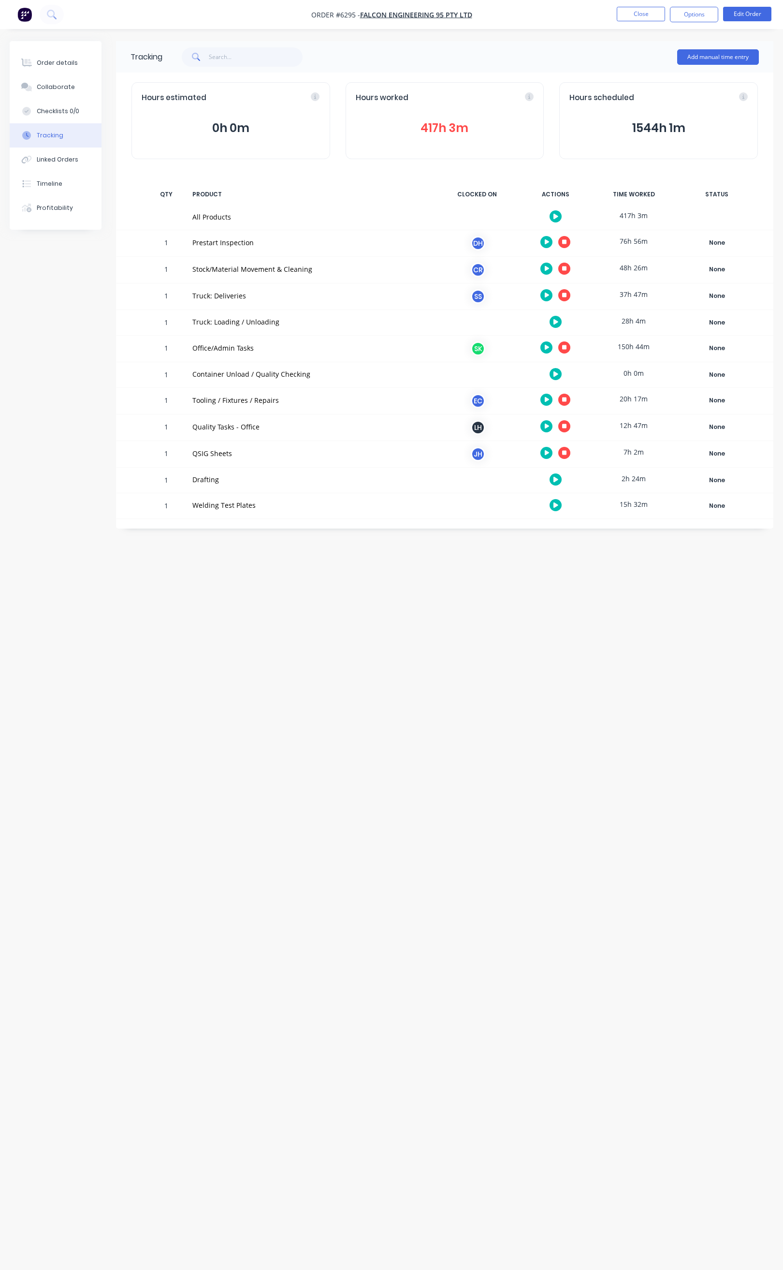
click at [563, 347] on icon "button" at bounding box center [564, 347] width 5 height 5
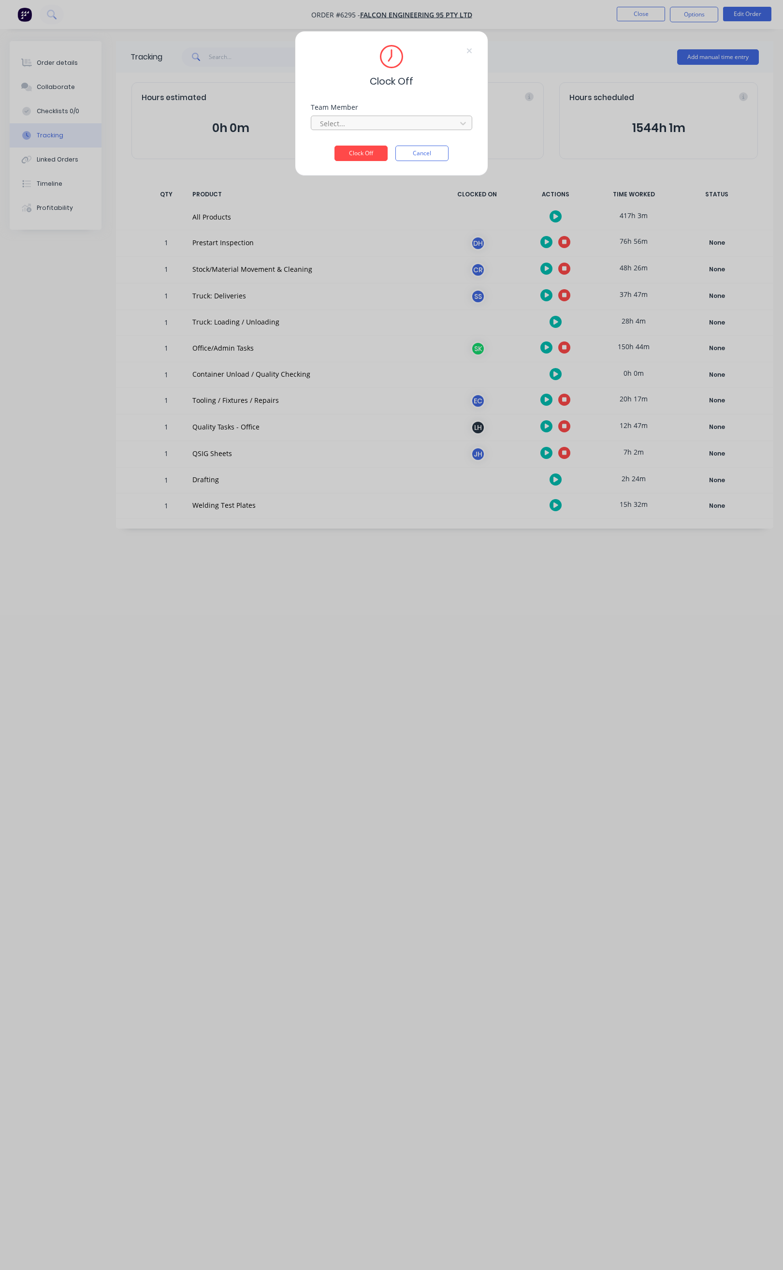
click at [418, 131] on div "Select..." at bounding box center [385, 123] width 138 height 15
click at [400, 155] on div "[PERSON_NAME]" at bounding box center [391, 145] width 161 height 22
click at [383, 149] on div "[PERSON_NAME]" at bounding box center [391, 145] width 161 height 18
click at [379, 150] on button "Clock Off" at bounding box center [361, 153] width 53 height 15
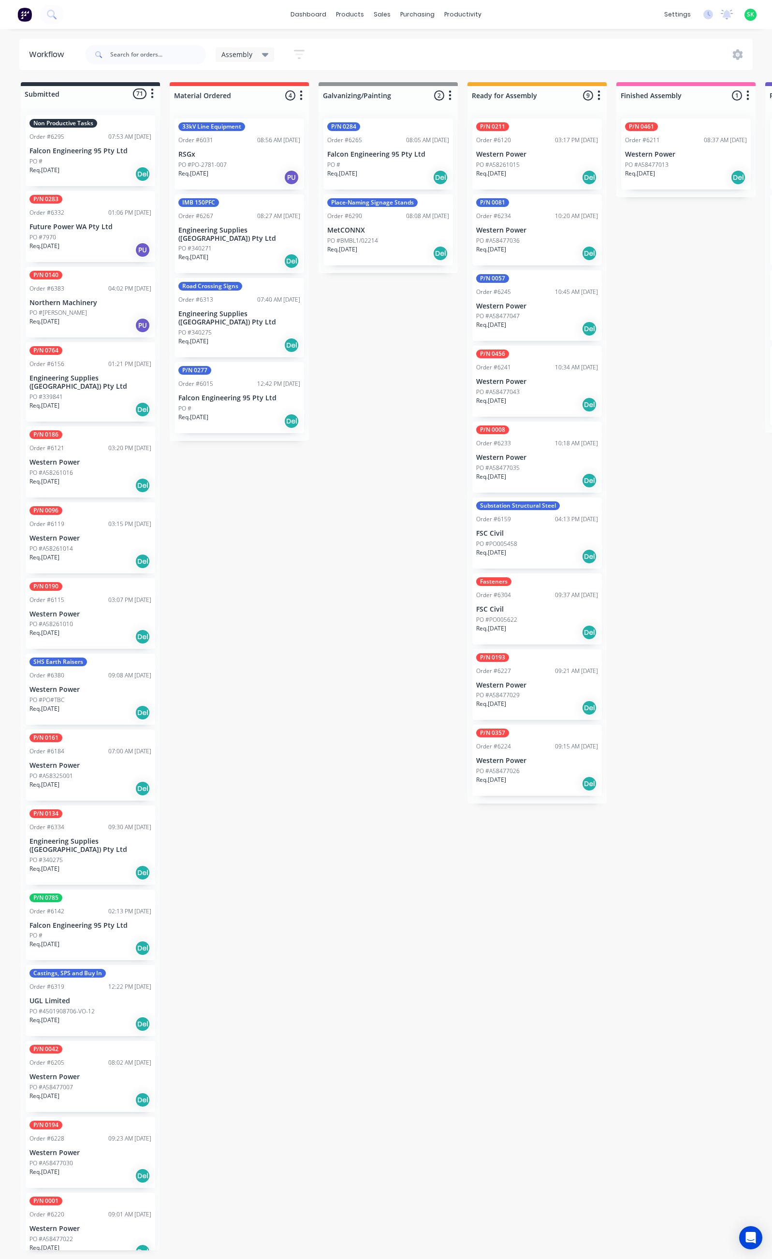
scroll to position [0, 226]
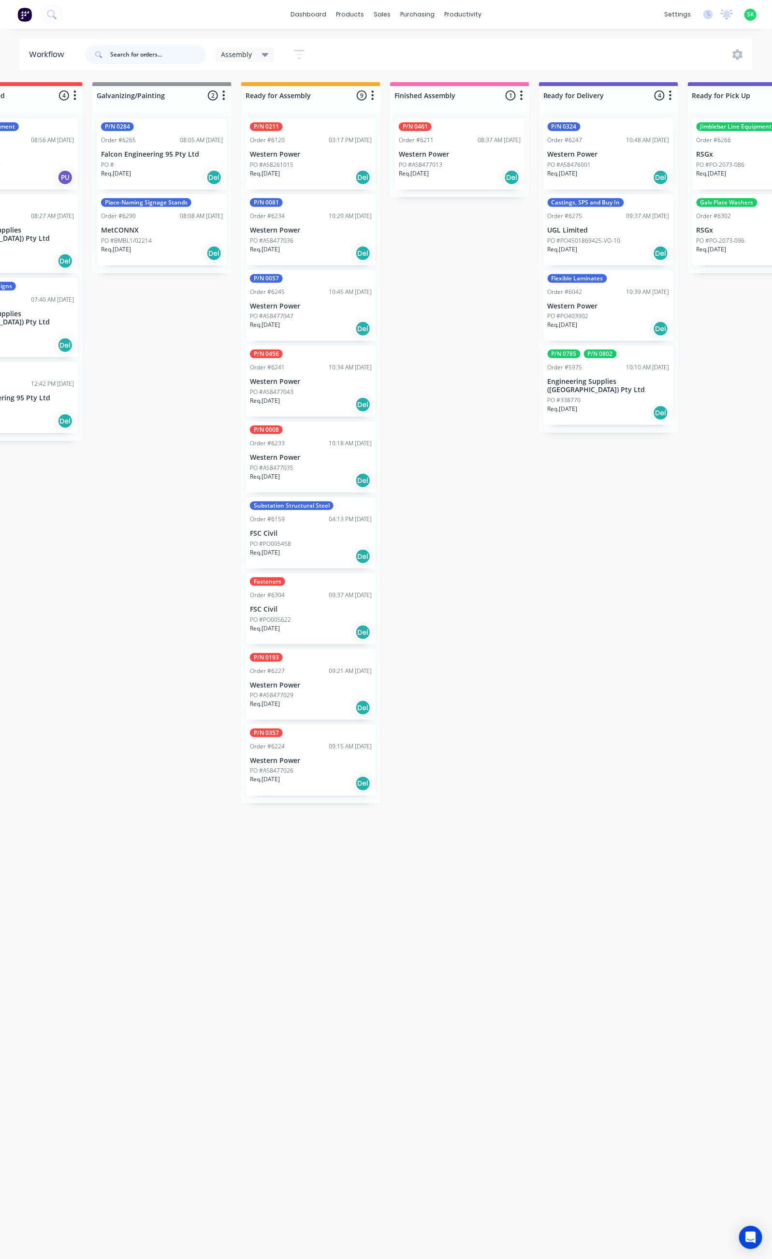
click at [132, 58] on input "text" at bounding box center [158, 54] width 96 height 19
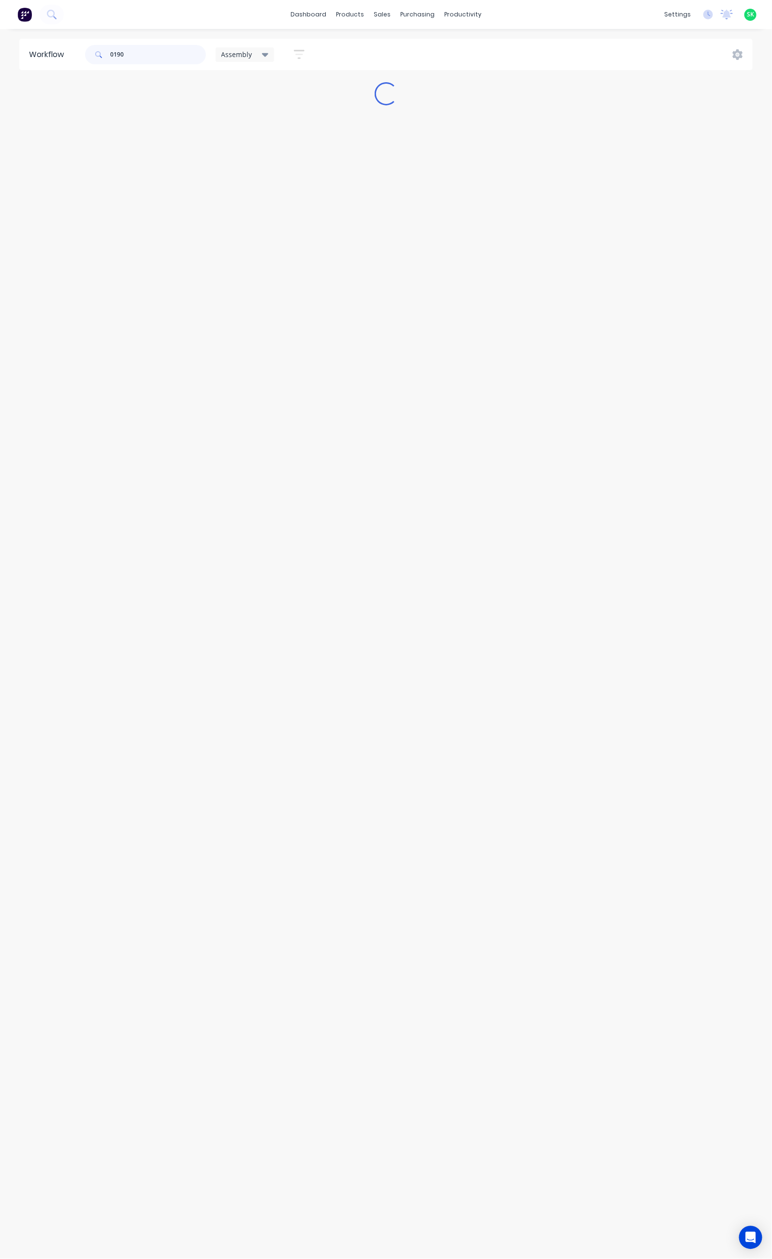
scroll to position [0, 0]
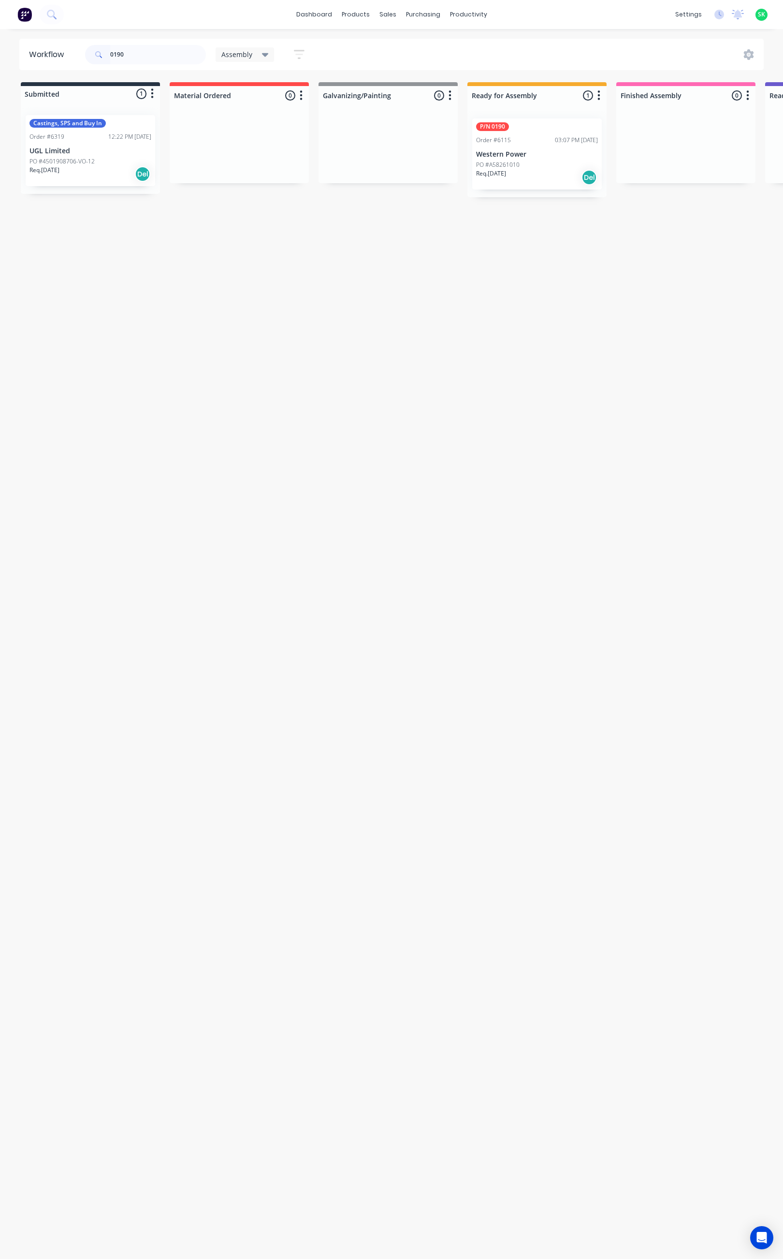
click at [508, 178] on div "Req. 13/10/25 Del" at bounding box center [537, 177] width 122 height 16
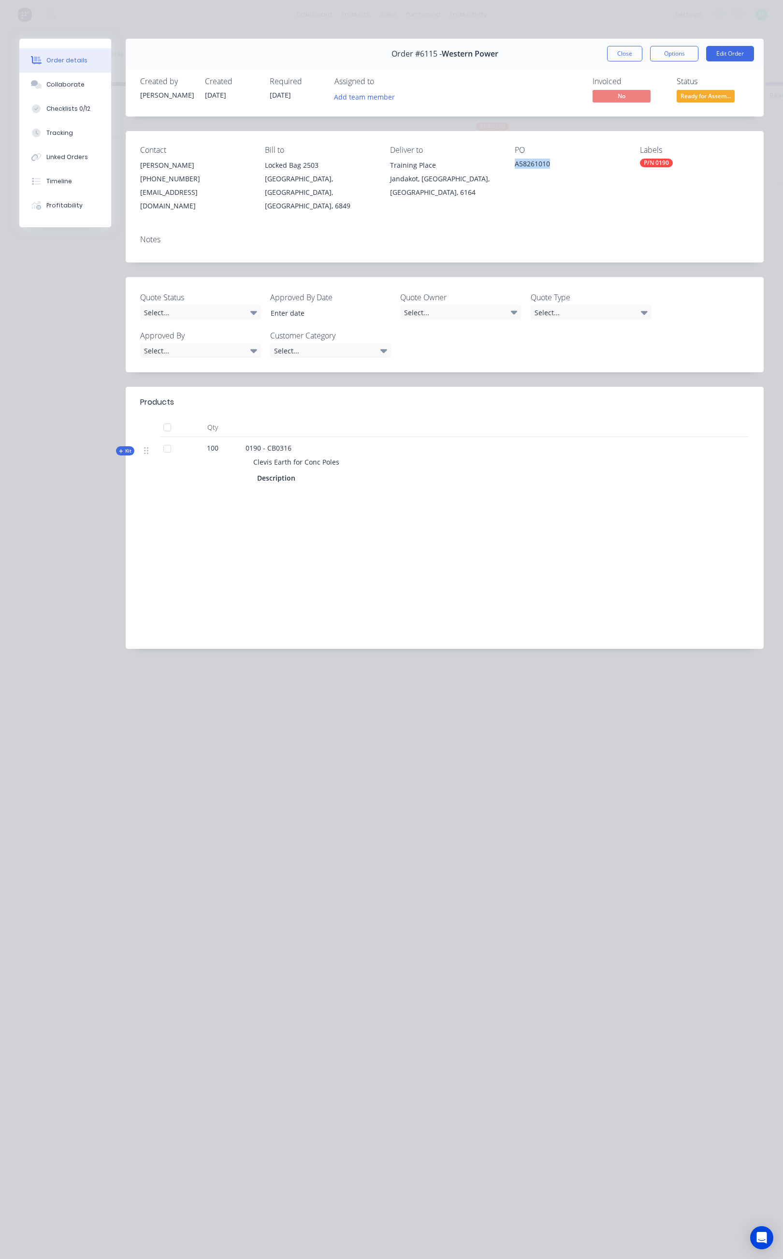
drag, startPoint x: 563, startPoint y: 164, endPoint x: 511, endPoint y: 170, distance: 52.0
click at [511, 170] on div "Contact Brandon Klein (08) 9411 7786 bklein@westernpower.com.au Bill to Locked …" at bounding box center [445, 179] width 638 height 96
copy div "A58261010"
click at [639, 49] on button "Close" at bounding box center [624, 53] width 35 height 15
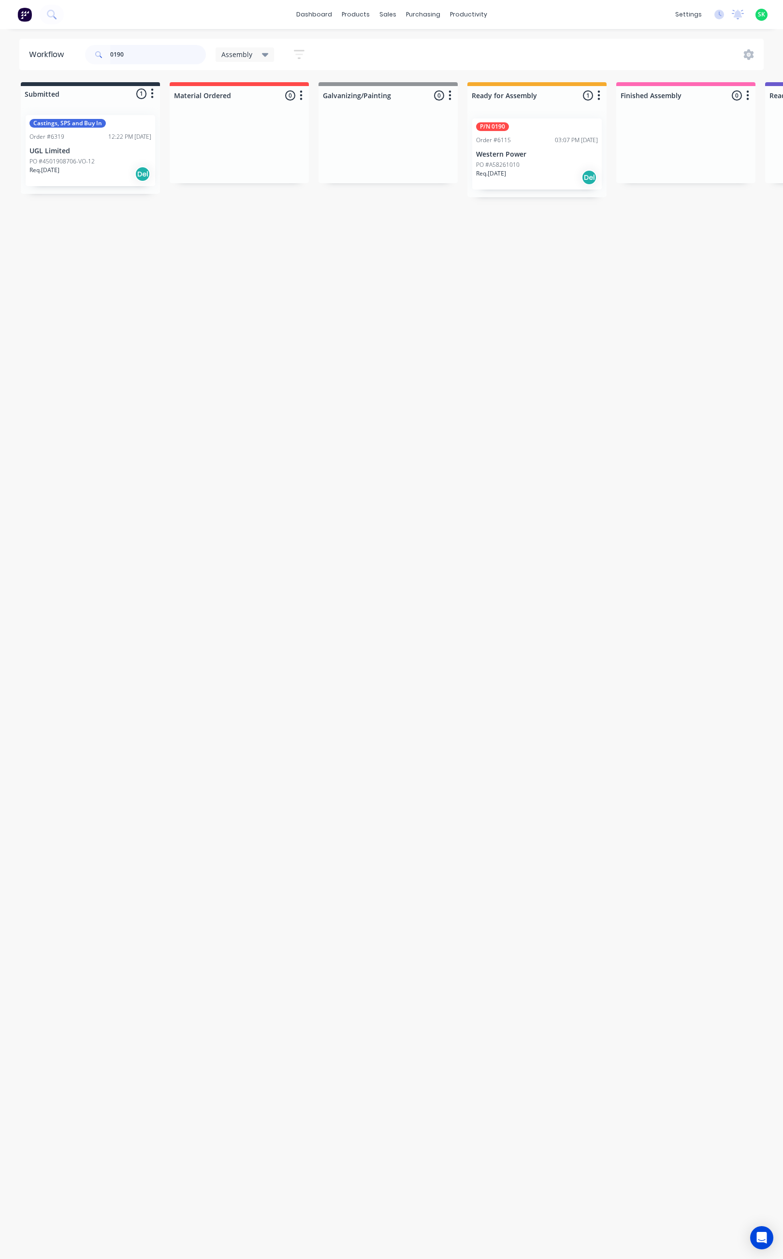
drag, startPoint x: 116, startPoint y: 56, endPoint x: 105, endPoint y: 57, distance: 11.2
click at [105, 57] on div "0190" at bounding box center [145, 54] width 121 height 19
type input "0186"
click at [96, 176] on div "Req. 16/11/25 Del" at bounding box center [90, 174] width 122 height 16
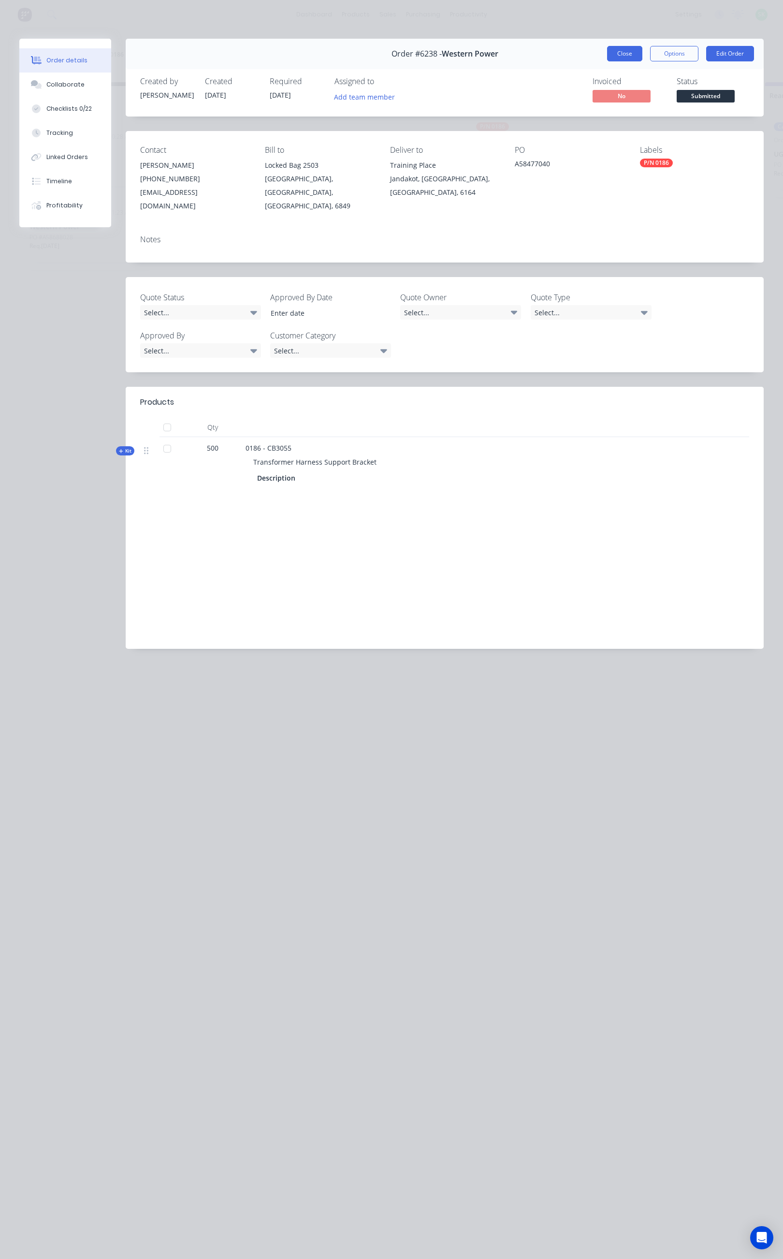
click at [628, 51] on button "Close" at bounding box center [624, 53] width 35 height 15
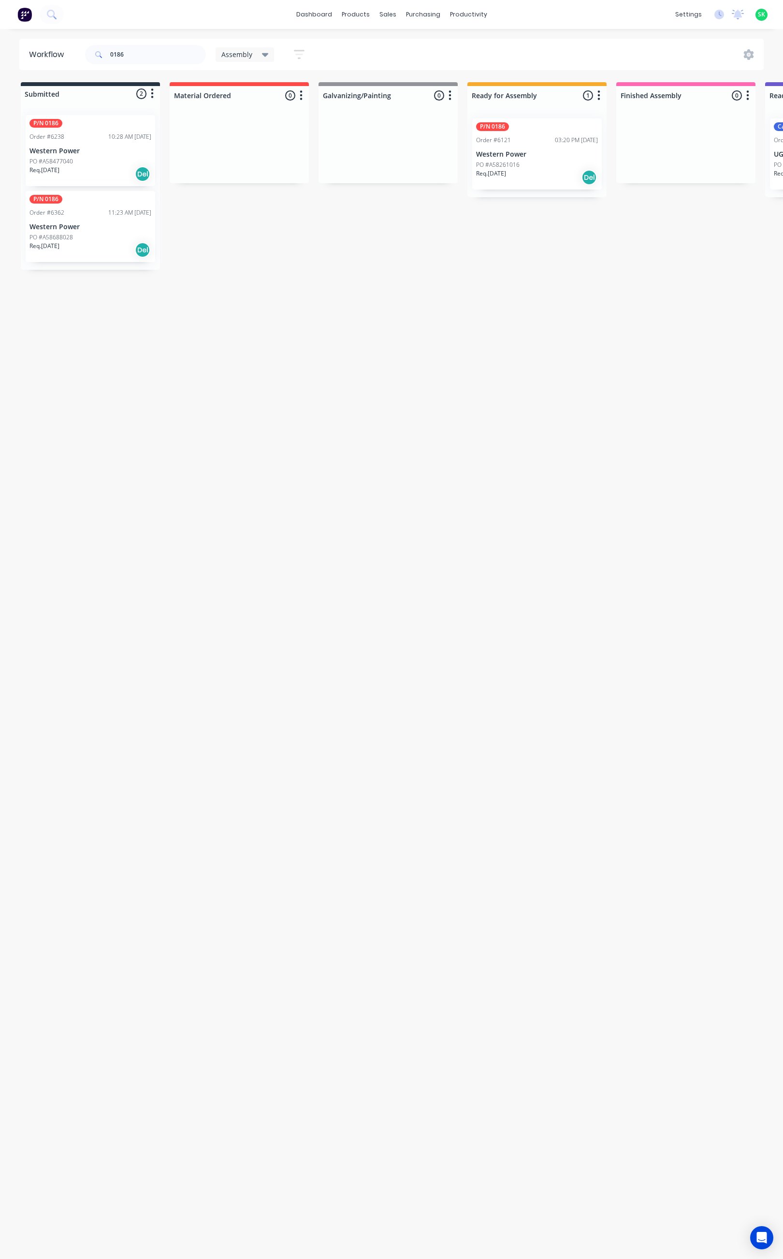
click at [109, 223] on p "Western Power" at bounding box center [90, 227] width 122 height 8
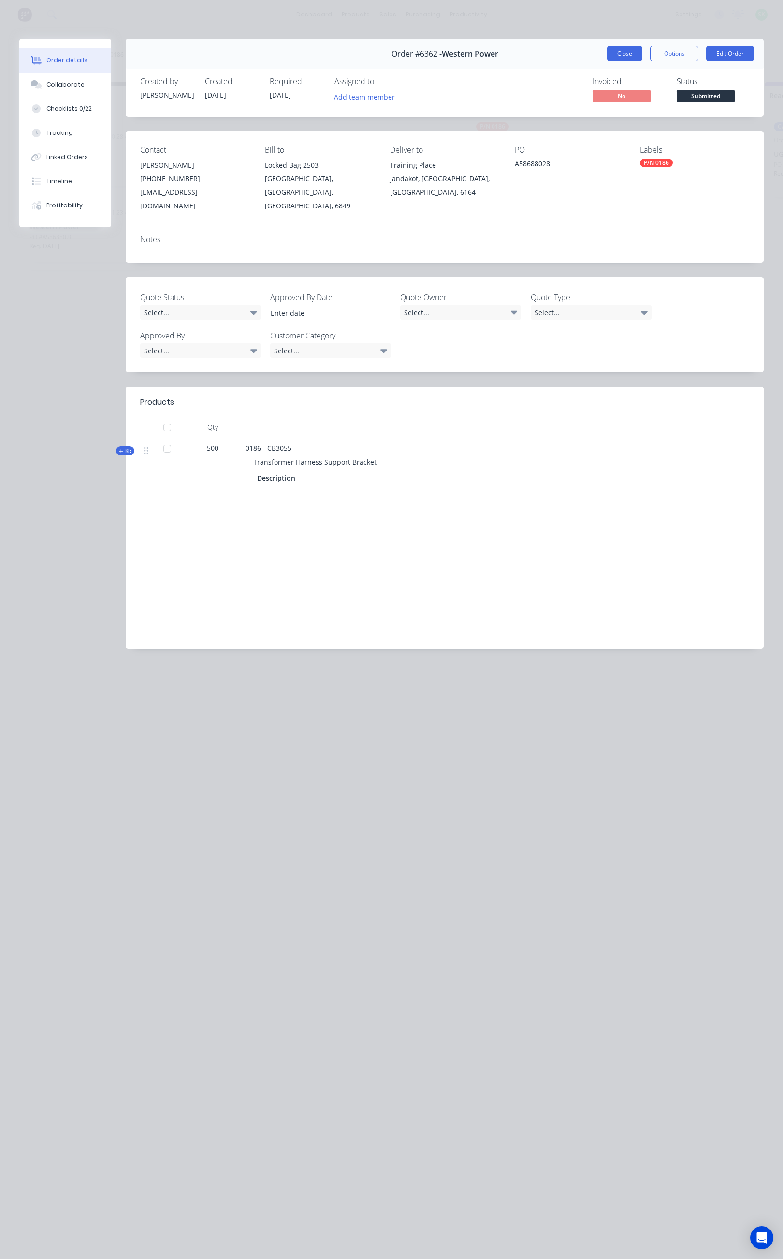
click at [617, 52] on button "Close" at bounding box center [624, 53] width 35 height 15
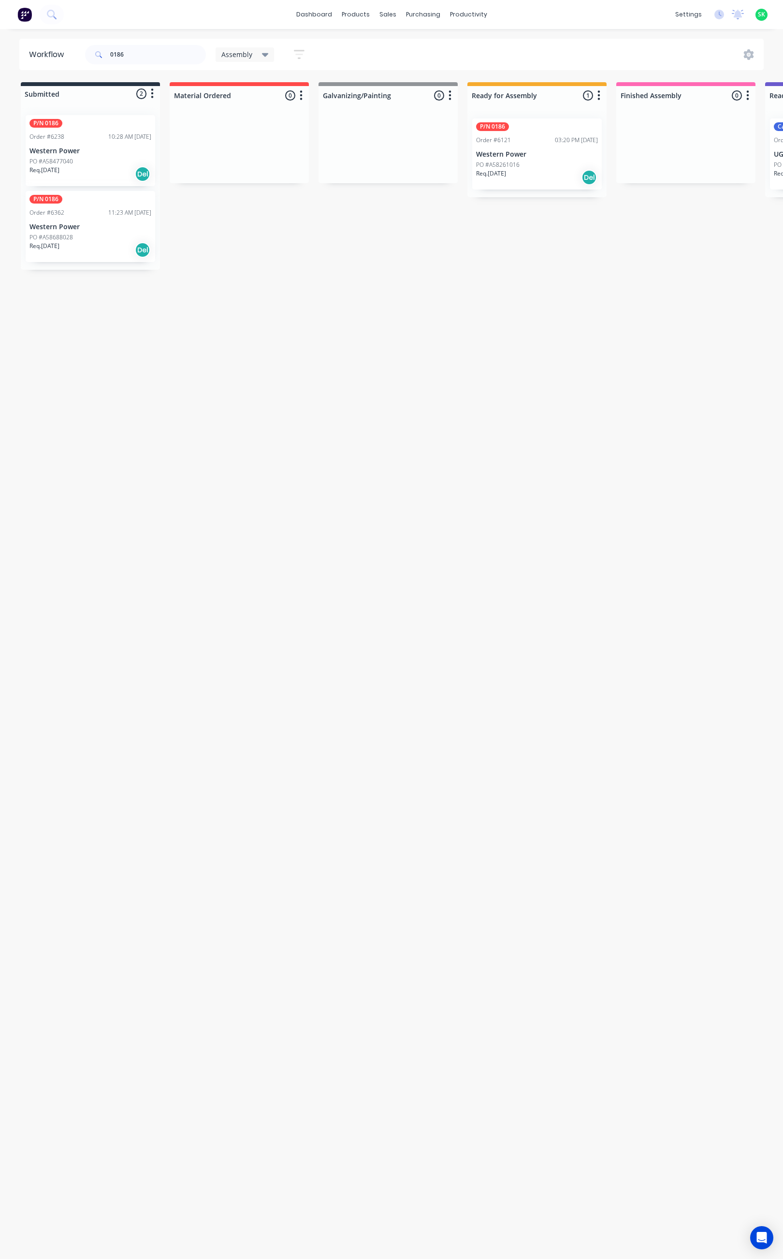
click at [531, 162] on div "PO #A58261016" at bounding box center [537, 165] width 122 height 9
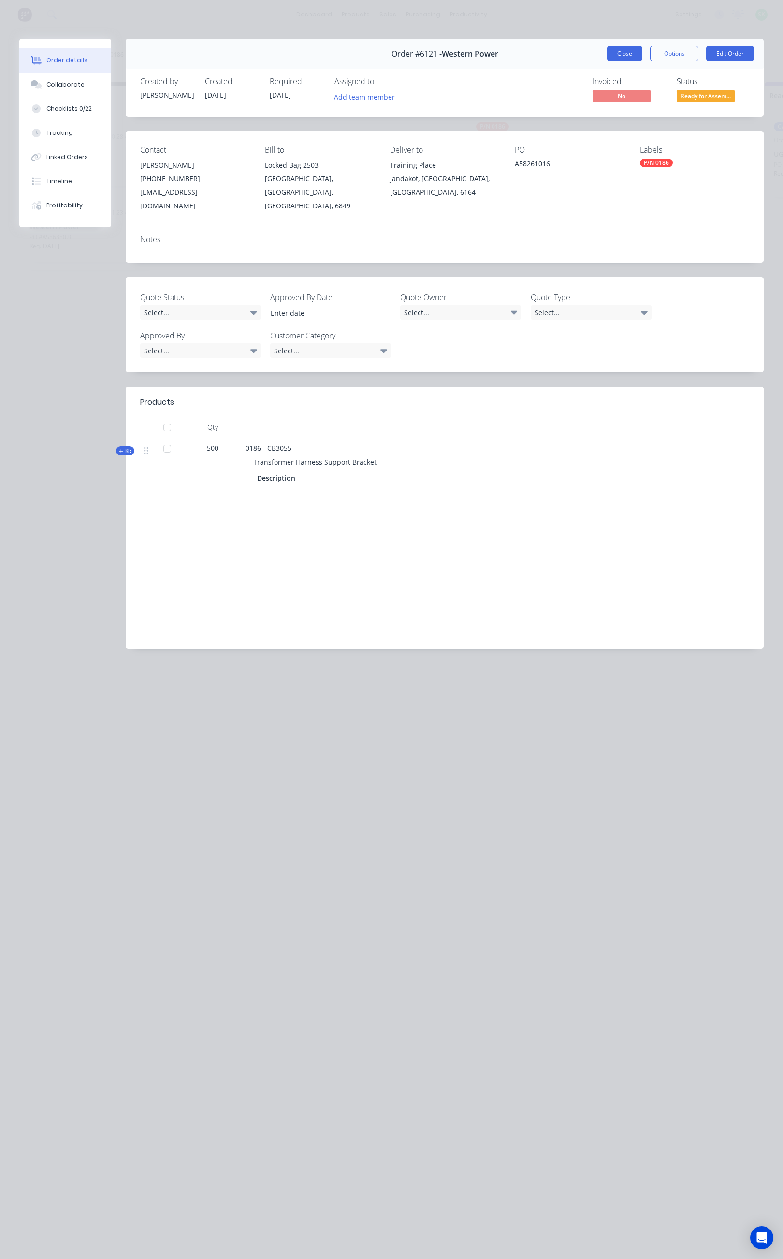
click at [621, 53] on button "Close" at bounding box center [624, 53] width 35 height 15
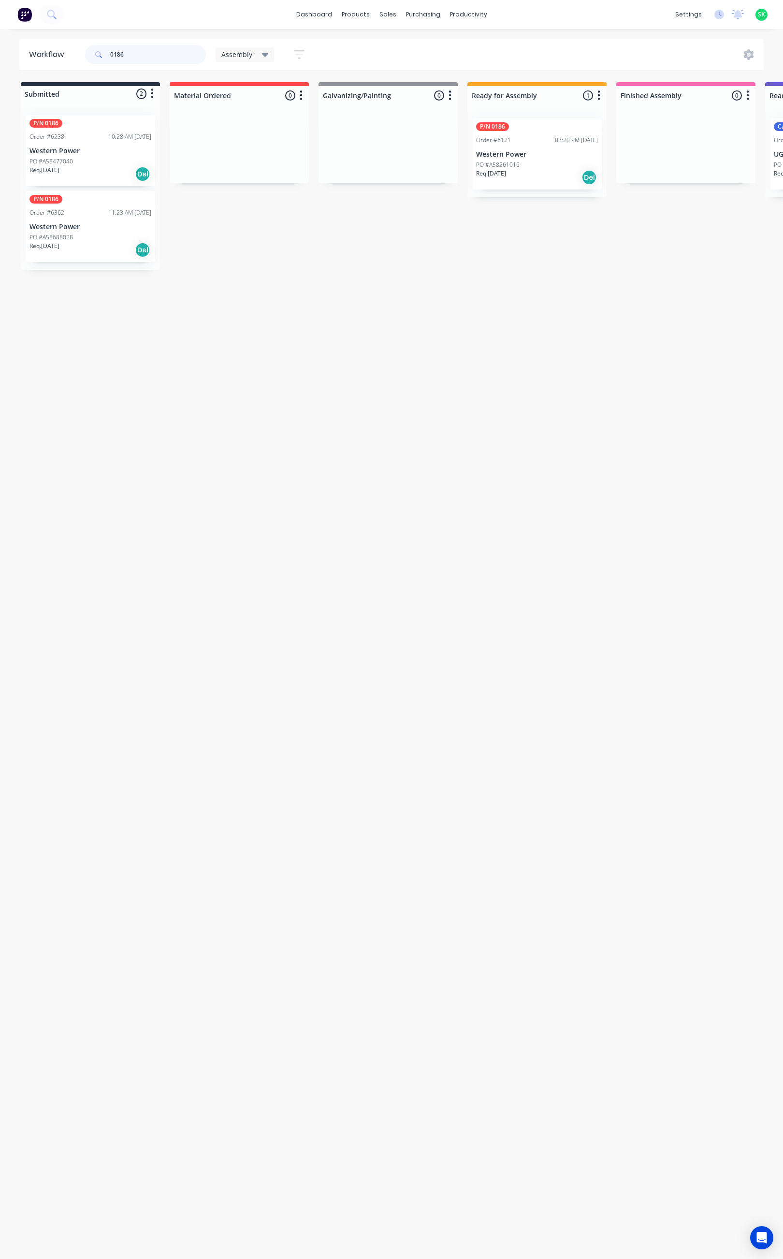
drag, startPoint x: 135, startPoint y: 59, endPoint x: 88, endPoint y: 59, distance: 46.4
click at [93, 60] on div "0186" at bounding box center [145, 54] width 121 height 19
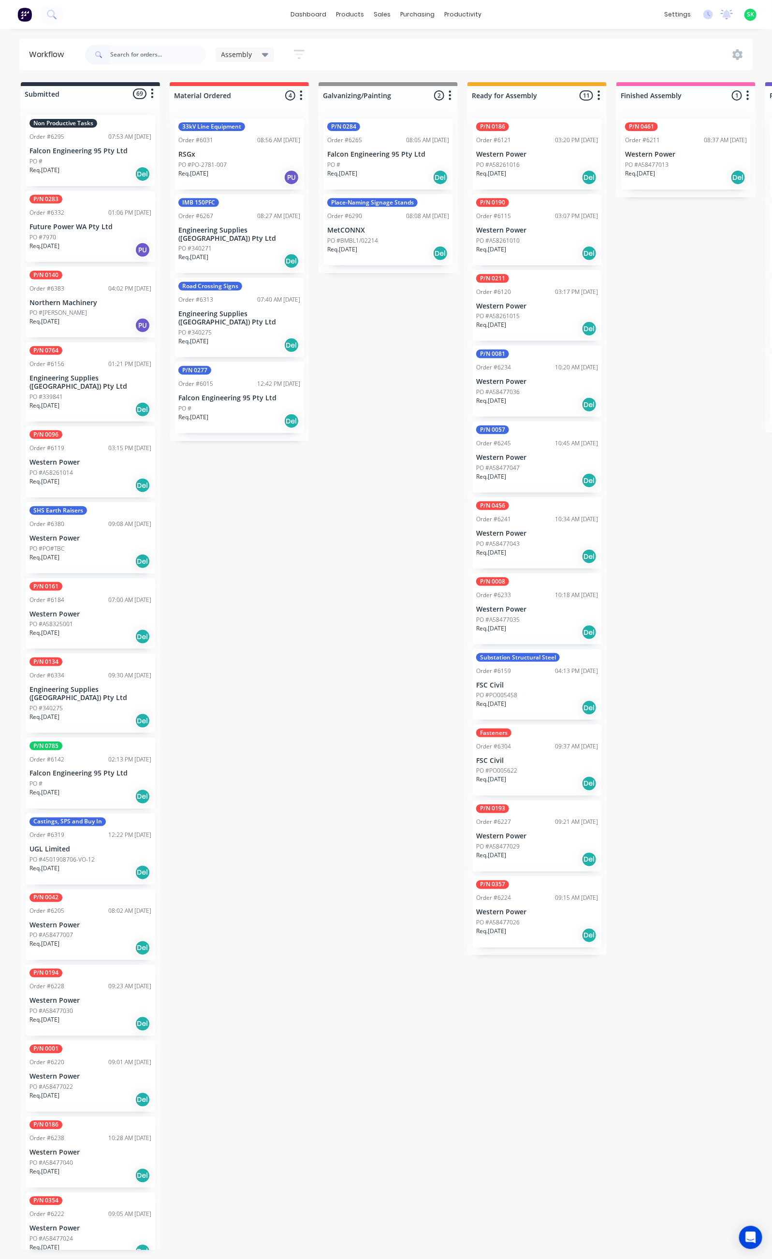
click at [96, 236] on div "PO #7970" at bounding box center [90, 237] width 122 height 9
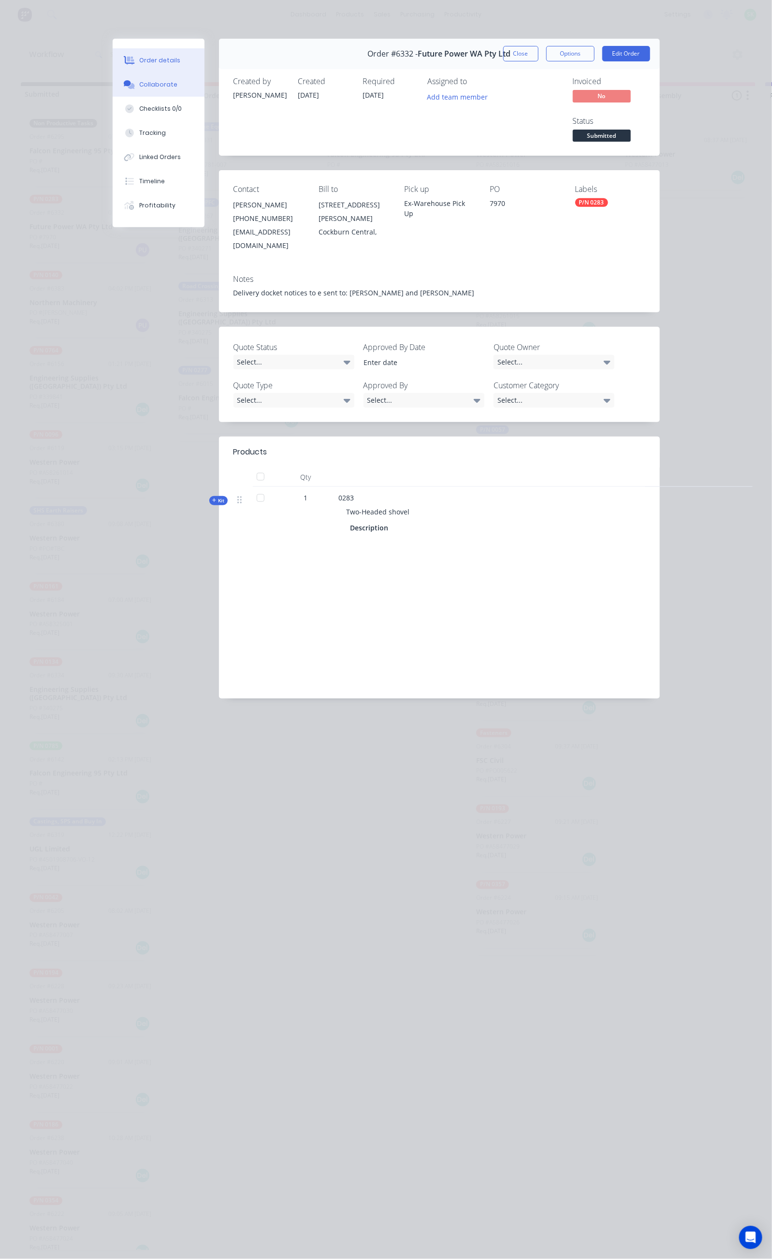
click at [113, 88] on button "Collaborate" at bounding box center [159, 85] width 92 height 24
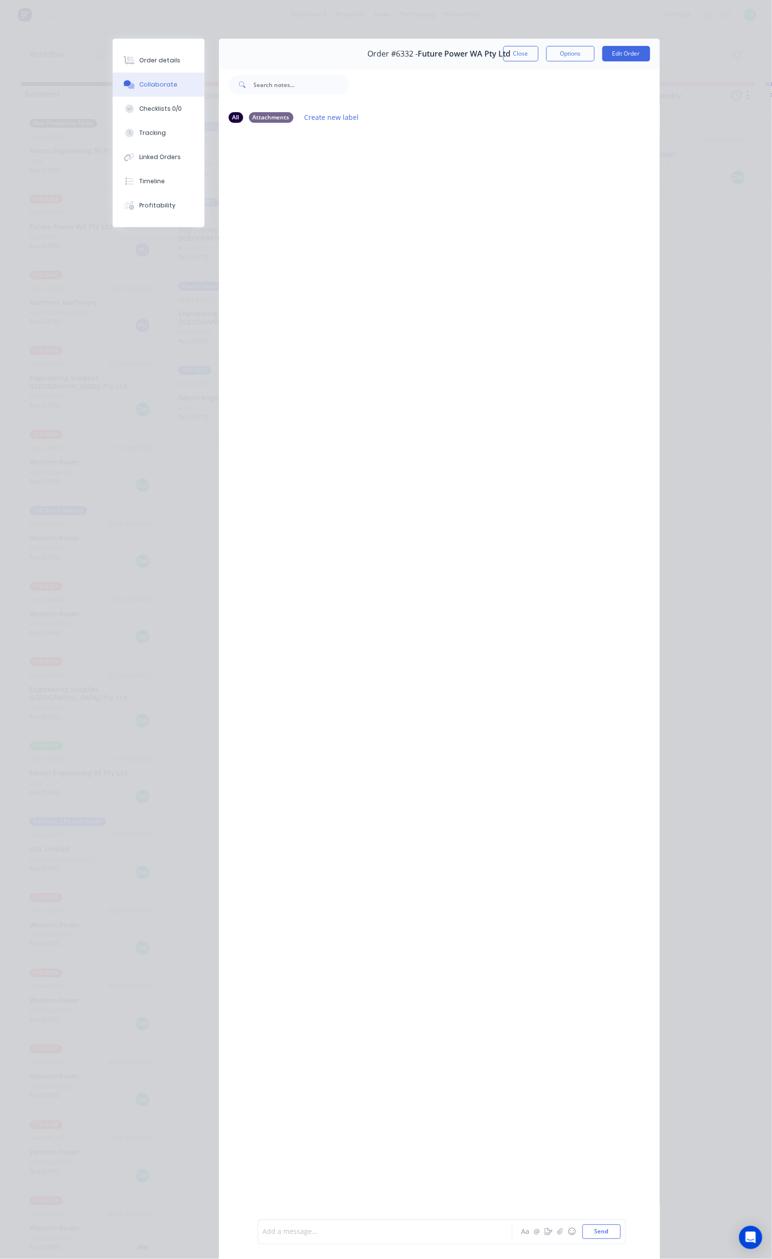
click at [264, 1232] on div at bounding box center [388, 1232] width 249 height 10
click at [139, 57] on div "Order details" at bounding box center [159, 60] width 41 height 9
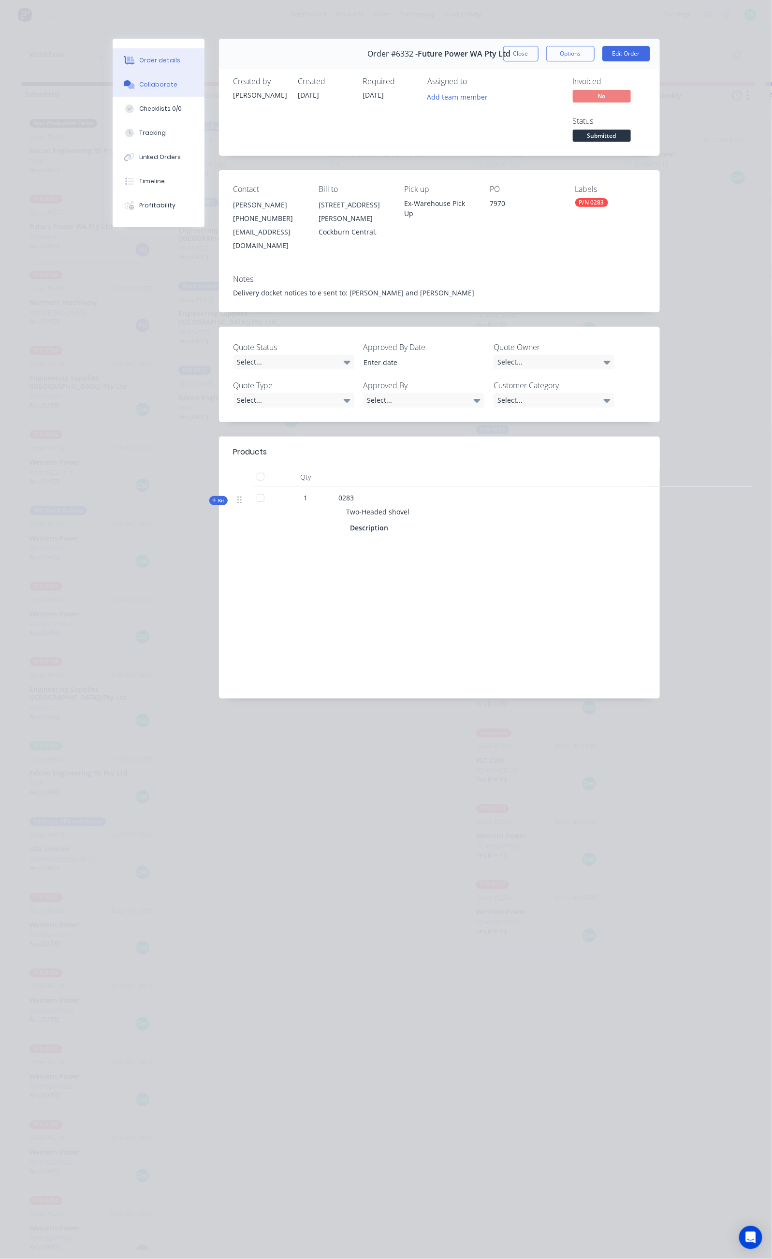
click at [113, 83] on button "Collaborate" at bounding box center [159, 85] width 92 height 24
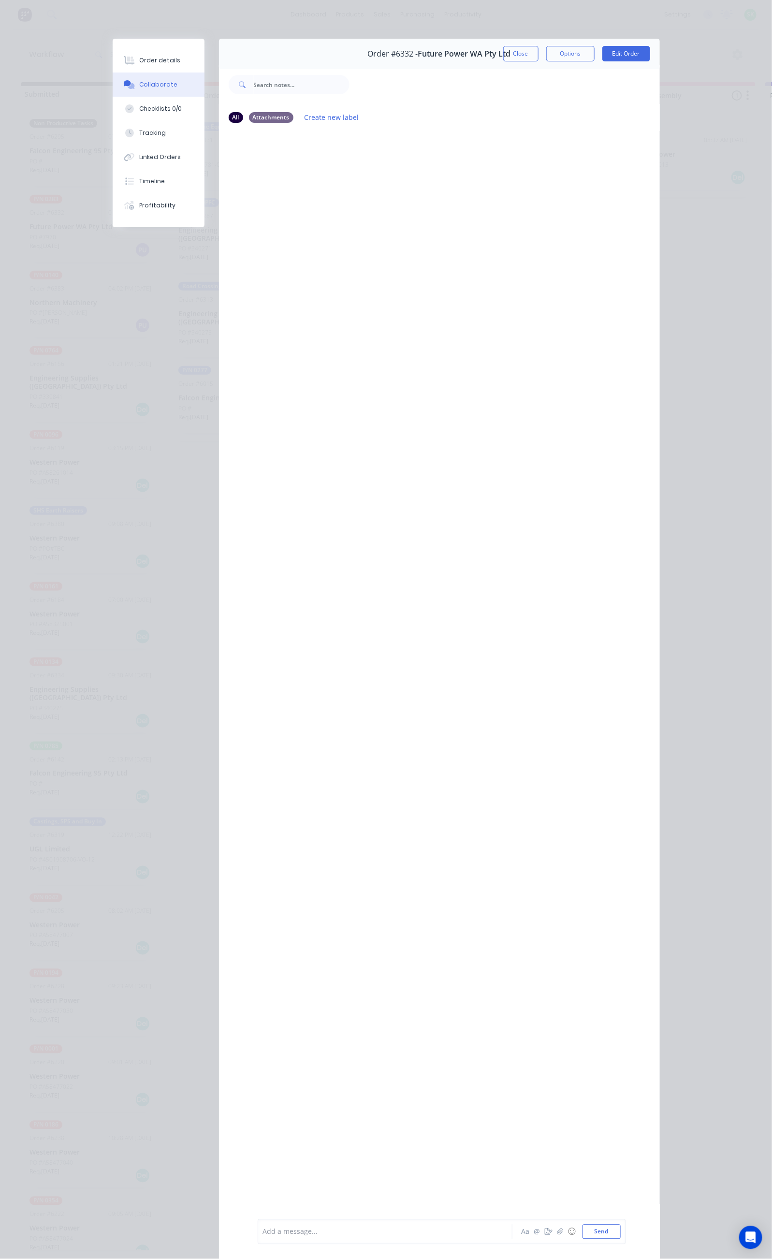
click at [264, 1234] on div at bounding box center [388, 1232] width 249 height 10
click at [113, 127] on button "Tracking" at bounding box center [159, 133] width 92 height 24
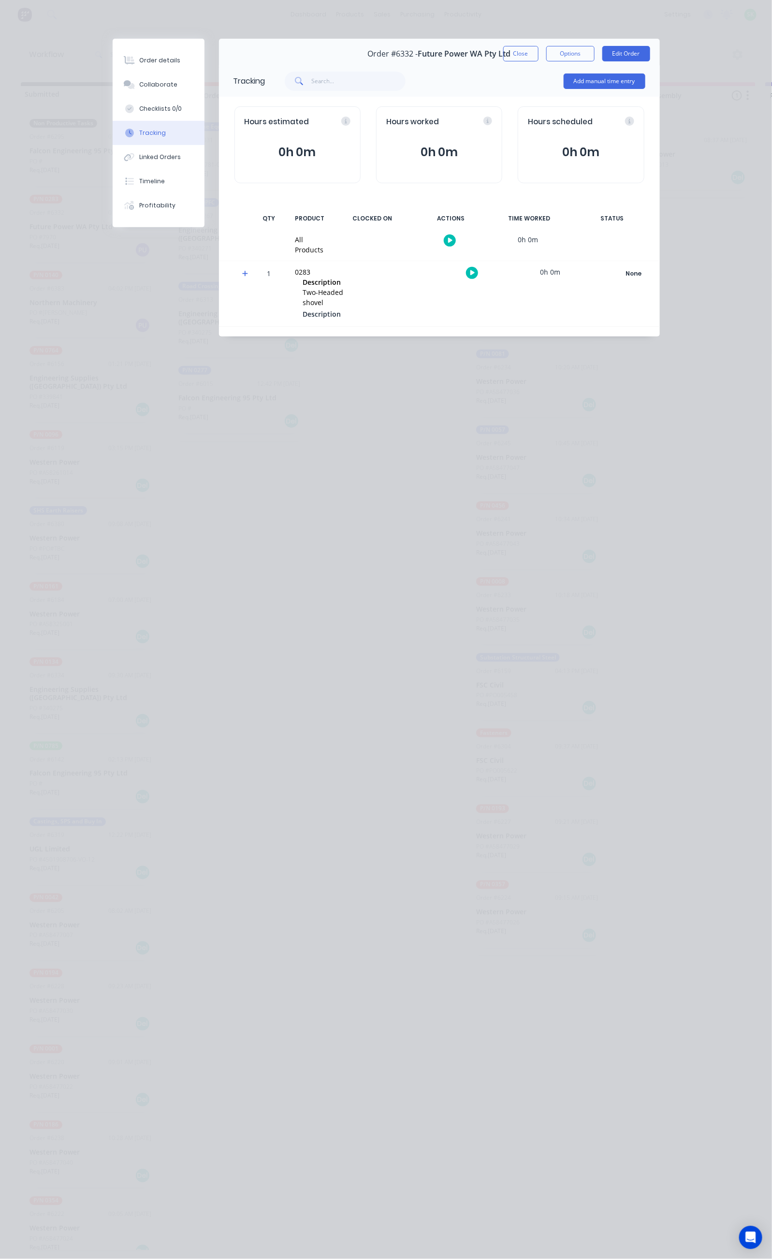
click at [456, 236] on button "button" at bounding box center [450, 241] width 12 height 12
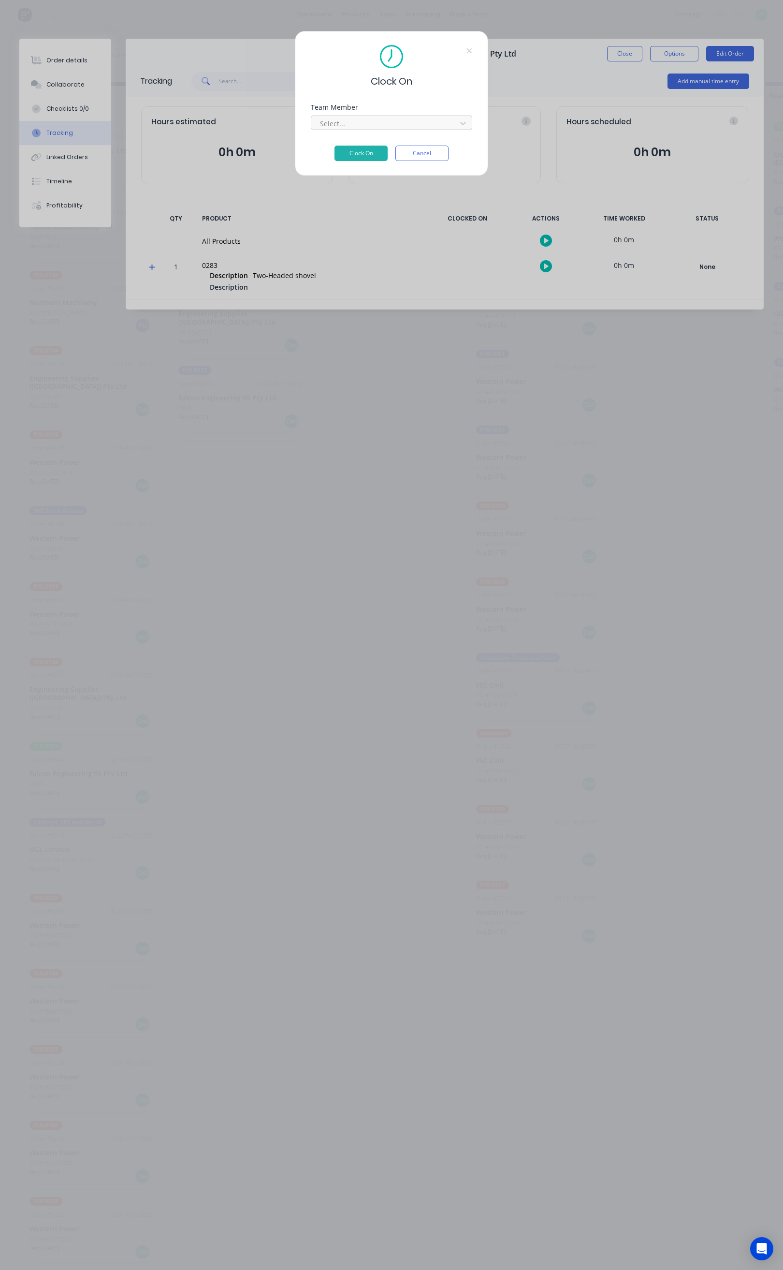
click at [357, 119] on div at bounding box center [385, 124] width 132 height 12
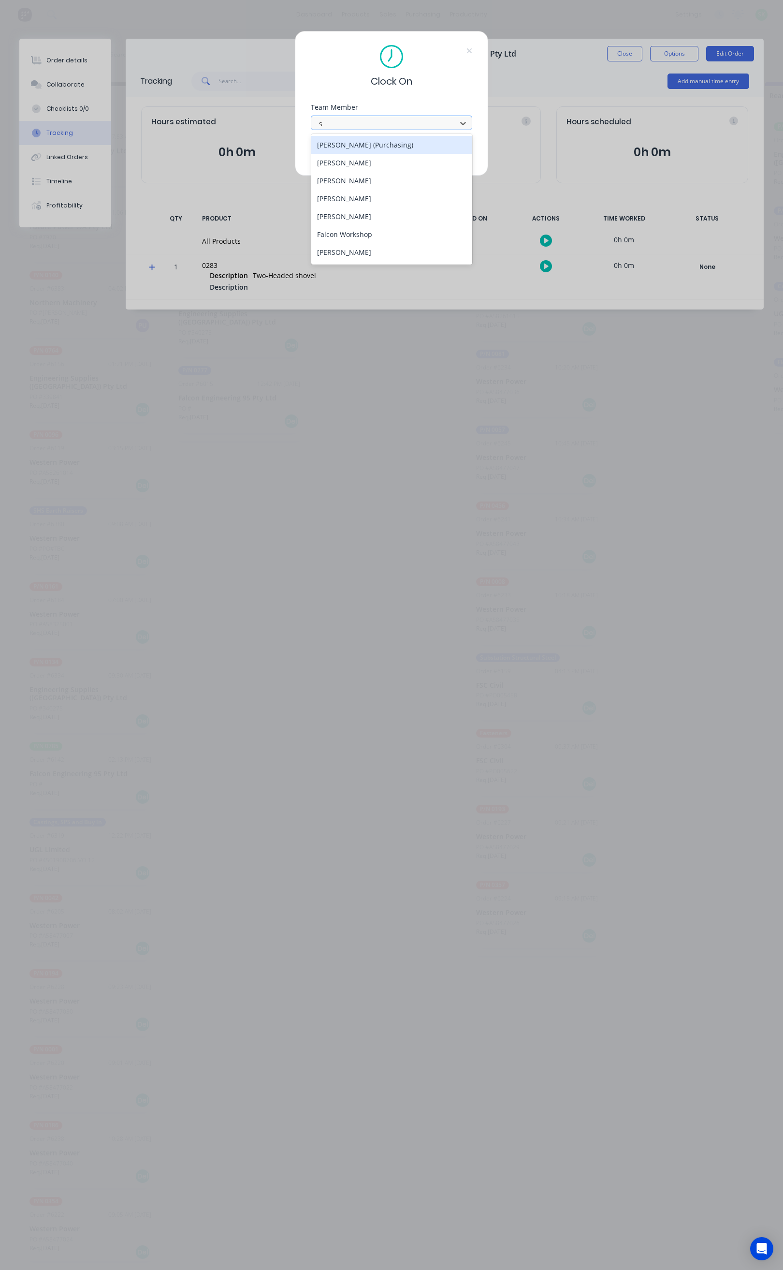
type input "st"
click at [369, 158] on div "[PERSON_NAME]" at bounding box center [391, 163] width 161 height 18
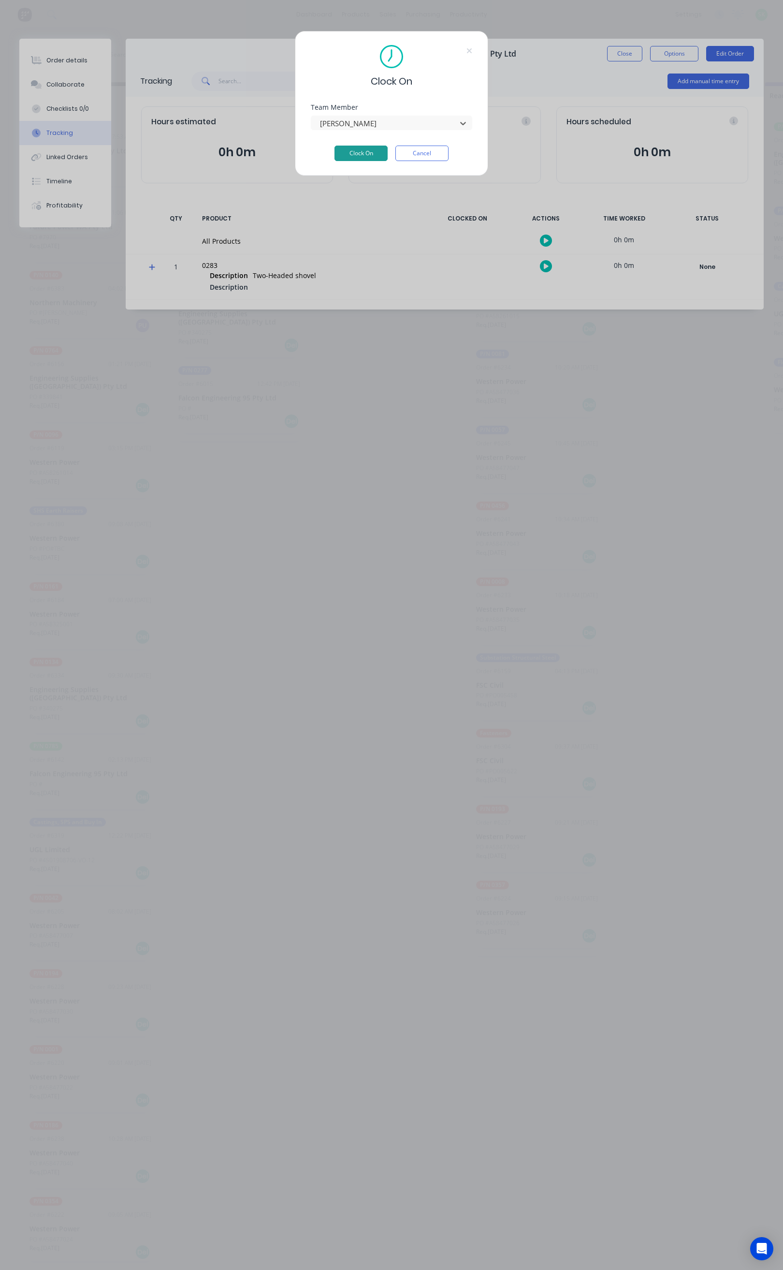
click at [368, 151] on button "Clock On" at bounding box center [361, 153] width 53 height 15
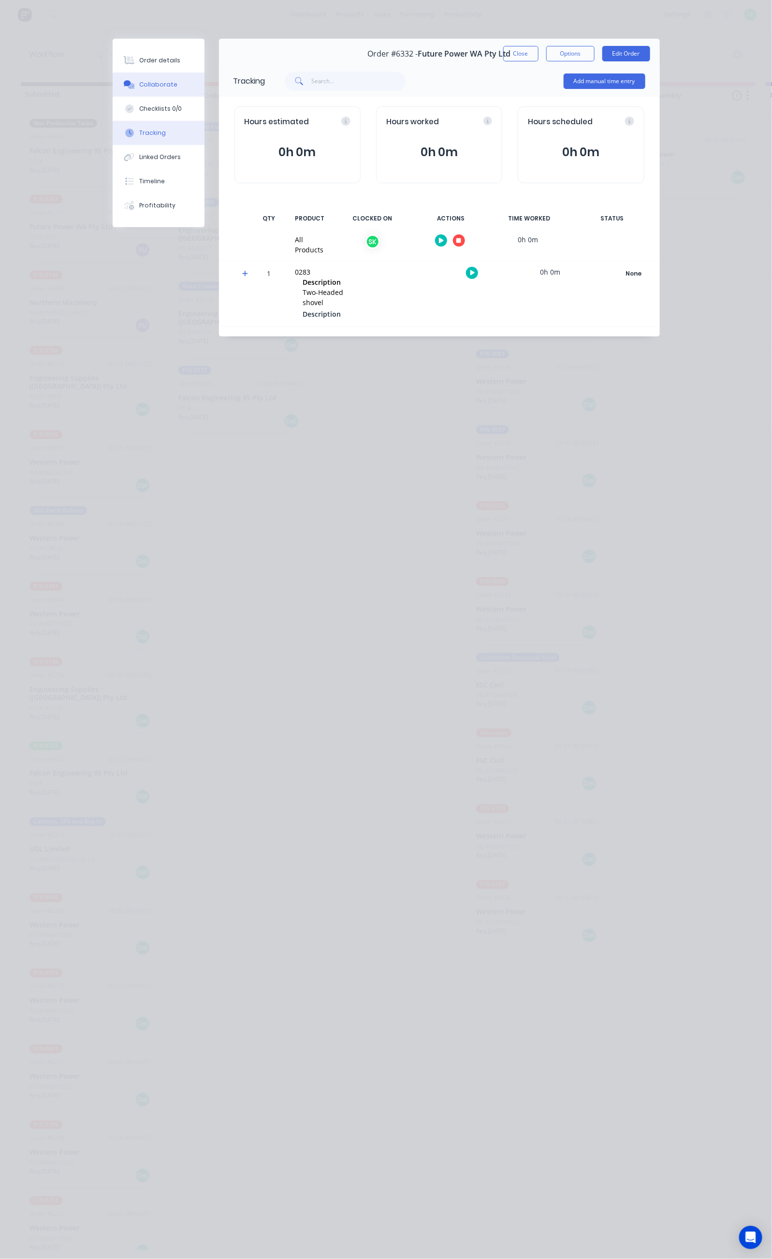
click at [139, 84] on div "Collaborate" at bounding box center [158, 84] width 38 height 9
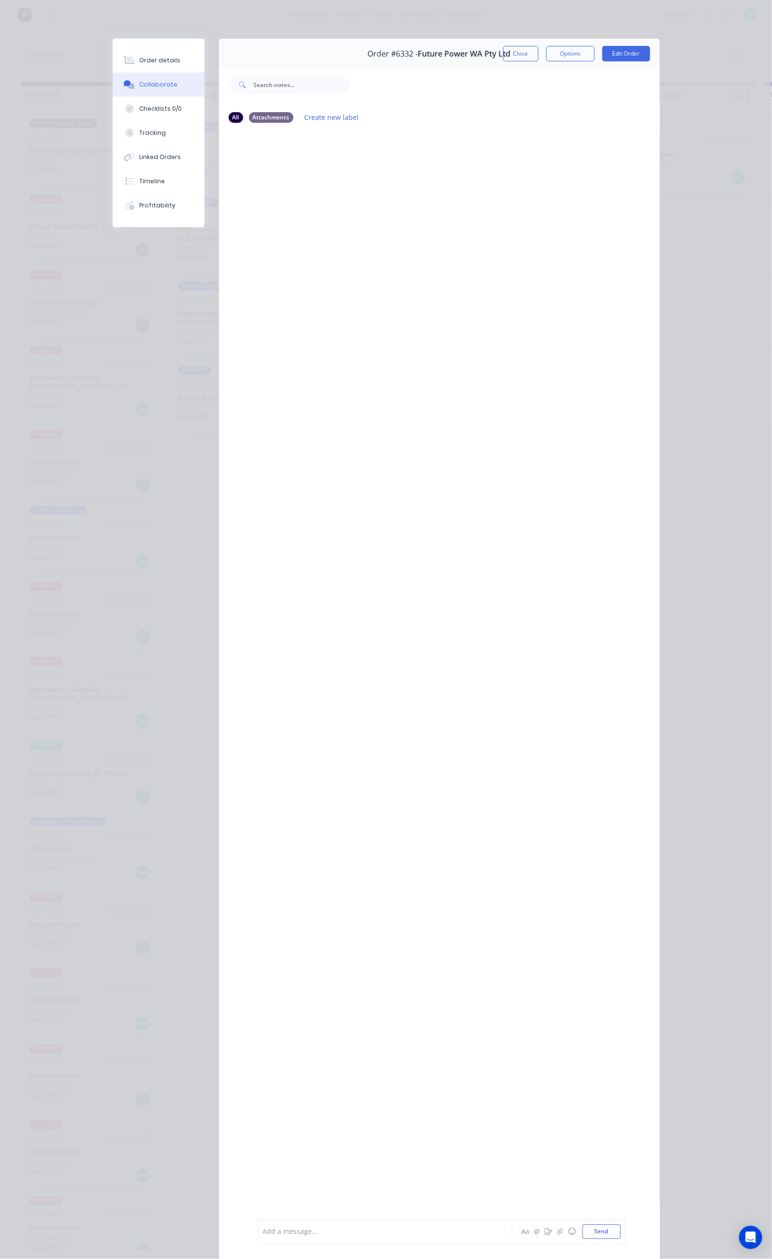
click at [264, 1232] on div at bounding box center [388, 1232] width 249 height 10
click at [621, 1227] on button "Send" at bounding box center [602, 1232] width 38 height 15
click at [539, 56] on button "Close" at bounding box center [520, 53] width 35 height 15
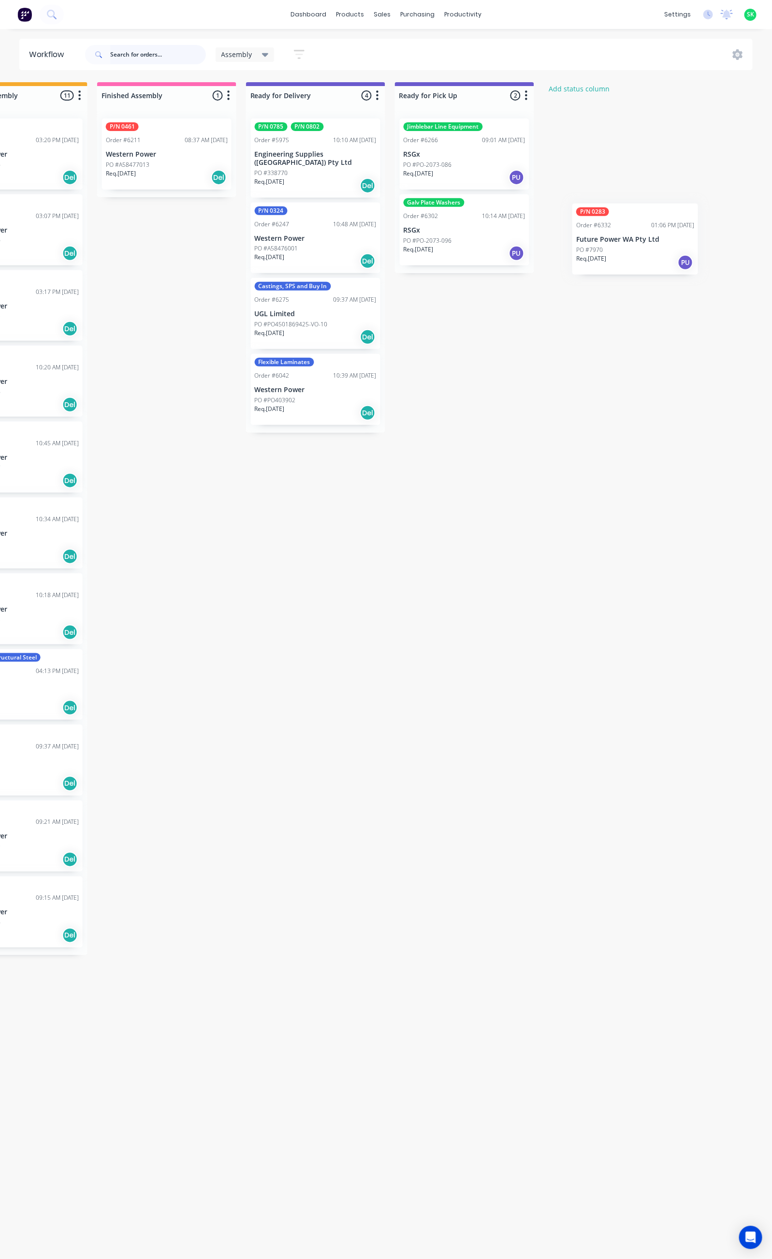
scroll to position [0, 524]
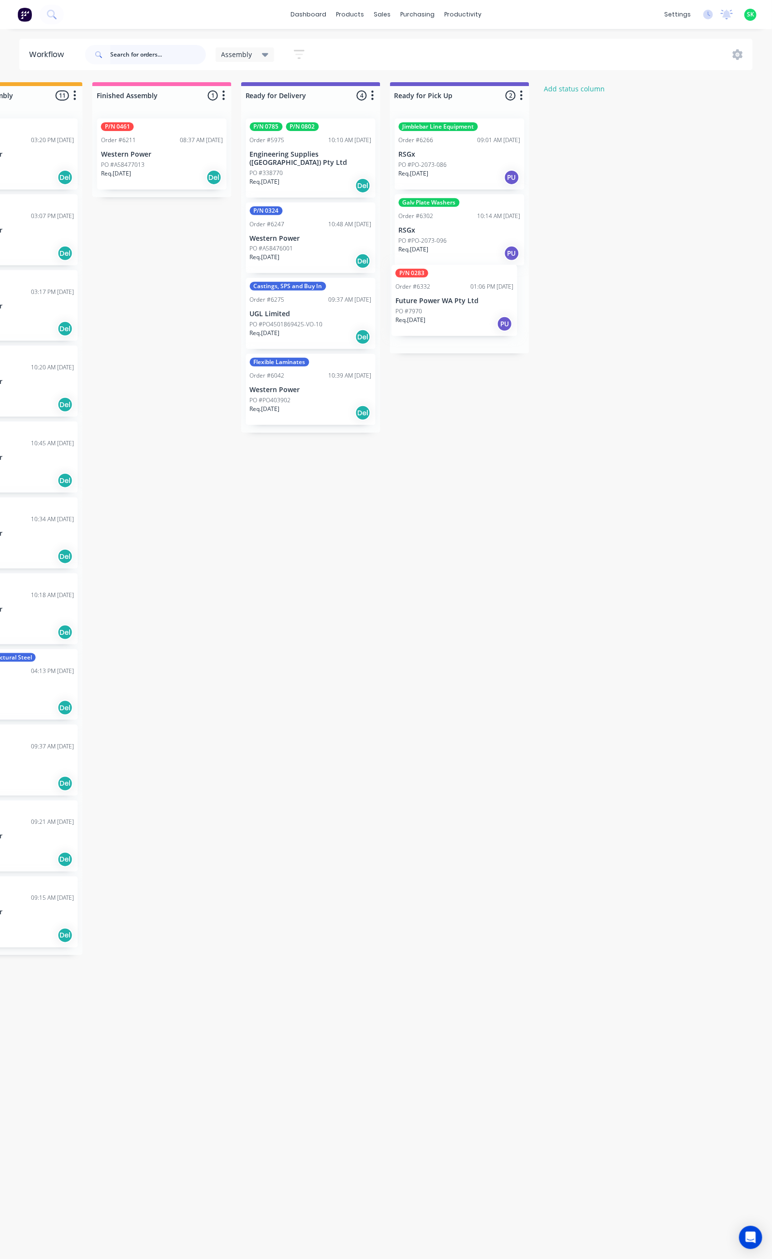
drag, startPoint x: 79, startPoint y: 223, endPoint x: 449, endPoint y: 298, distance: 377.3
click at [449, 298] on div "Submitted 69 Status colour #273444 hex #273444 Save Cancel Summaries Total orde…" at bounding box center [345, 666] width 1753 height 1168
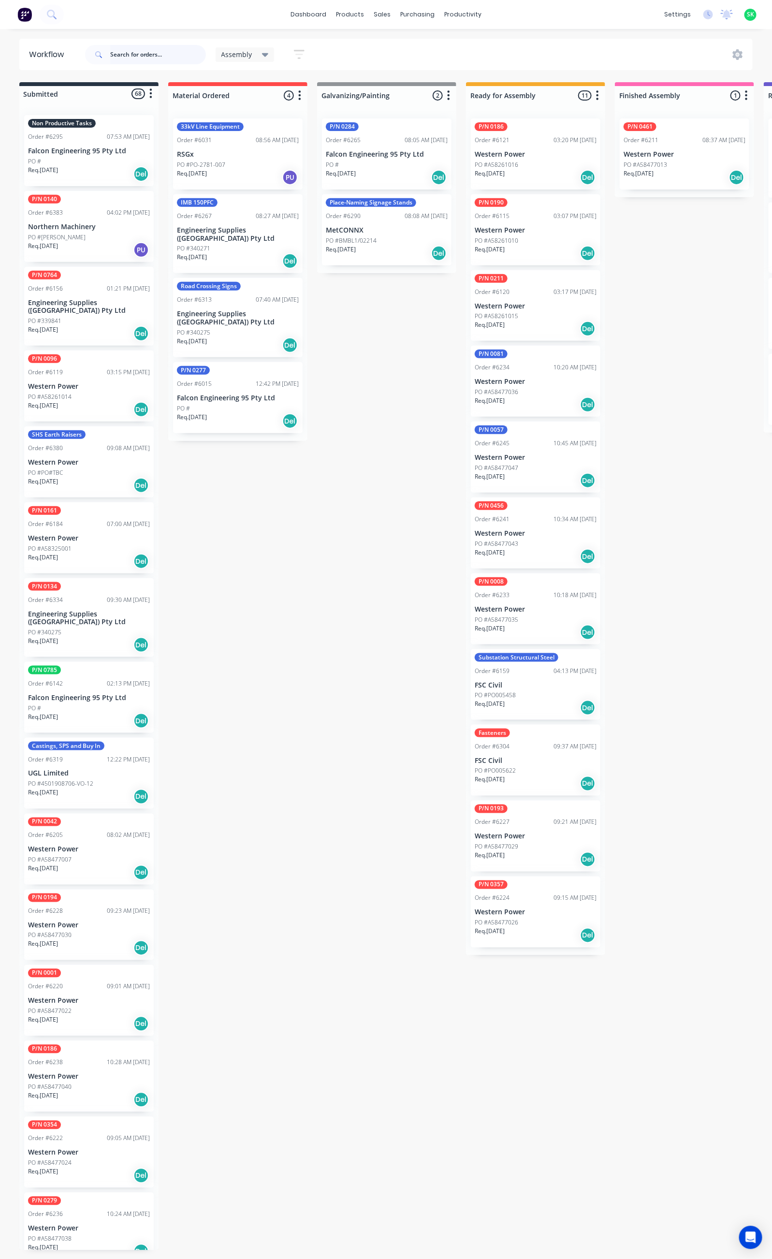
scroll to position [0, 0]
click at [95, 239] on div "PO #Ray Wilkinson" at bounding box center [90, 237] width 122 height 9
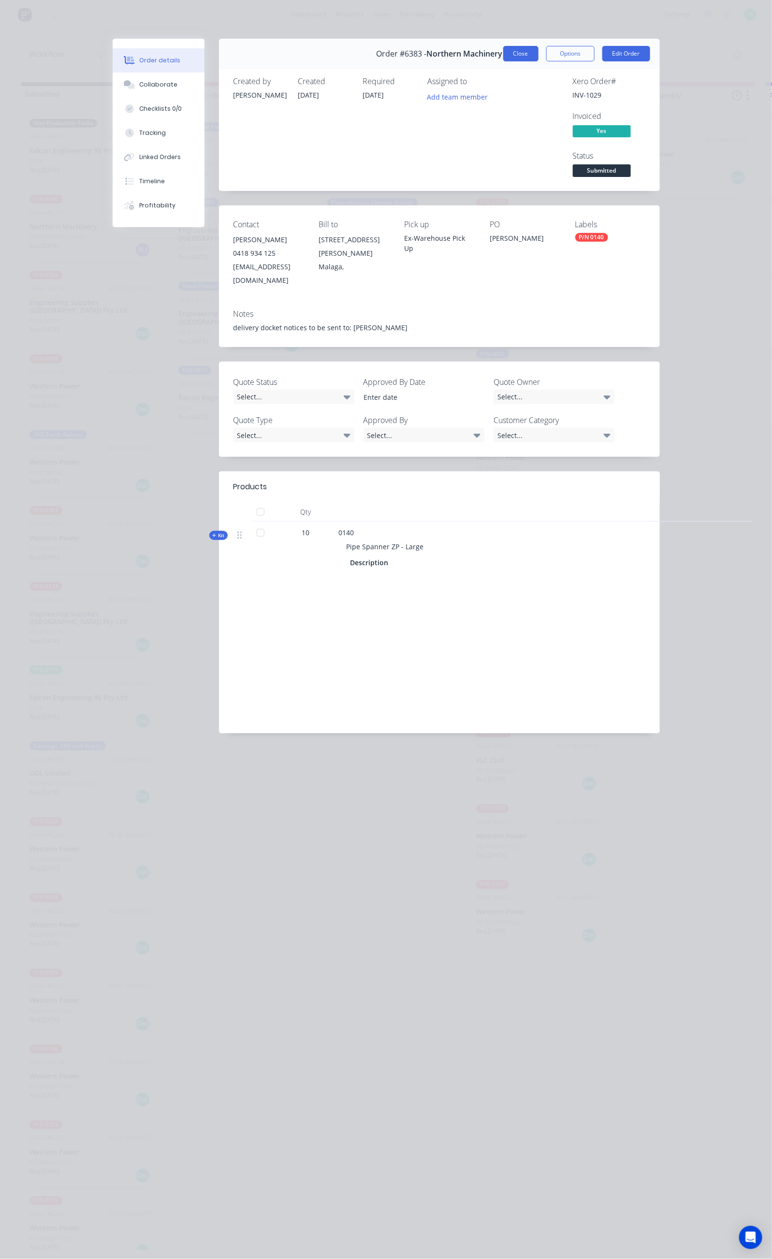
click at [539, 56] on button "Close" at bounding box center [520, 53] width 35 height 15
